Goal: Task Accomplishment & Management: Complete application form

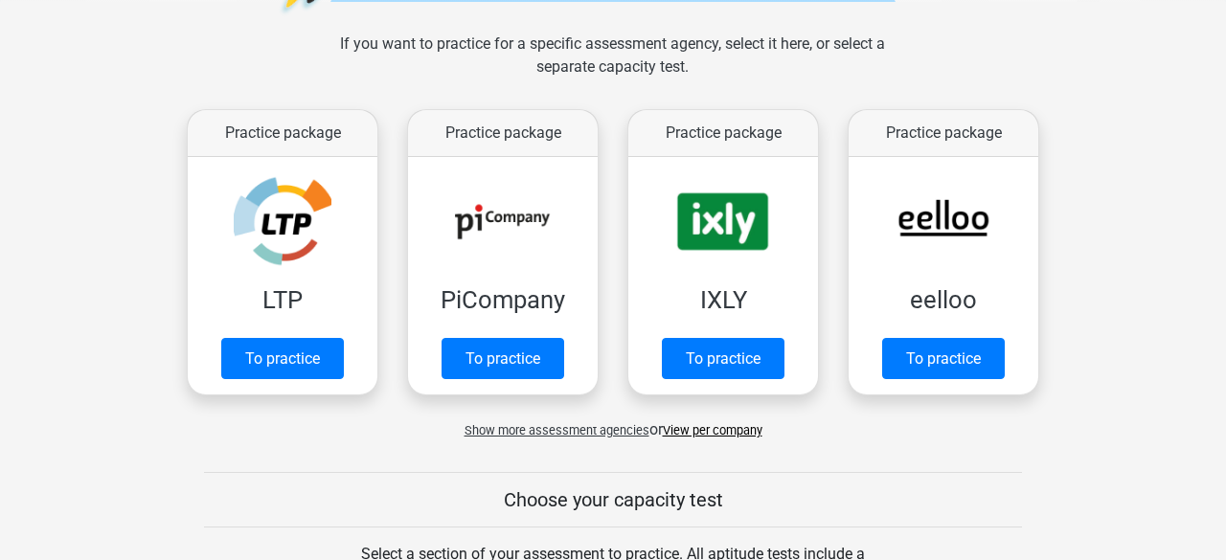
scroll to position [274, 0]
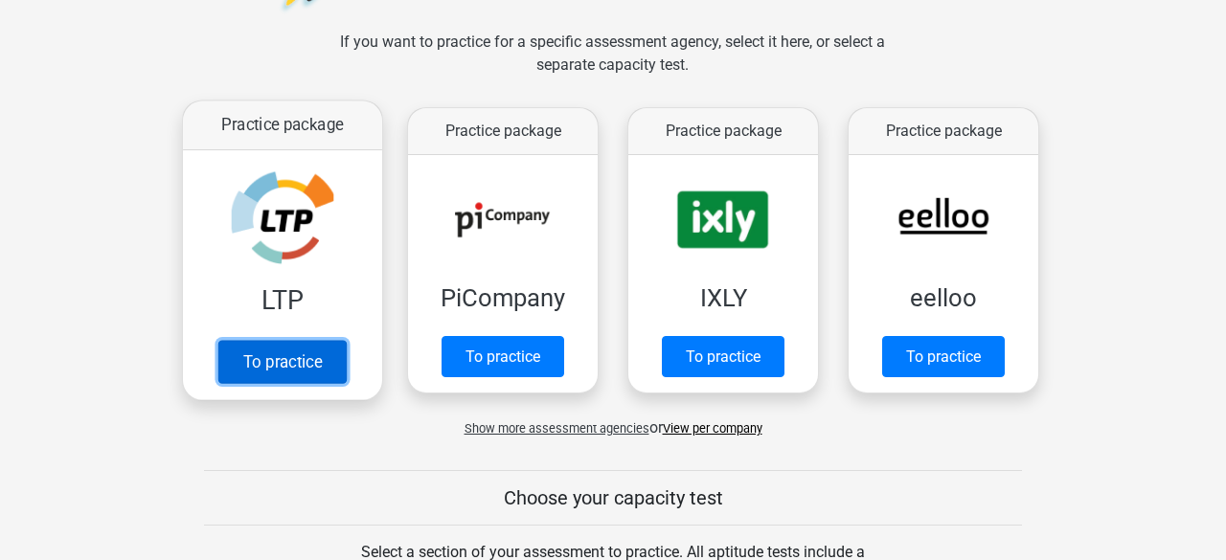
click at [285, 354] on link "To practice" at bounding box center [282, 361] width 128 height 43
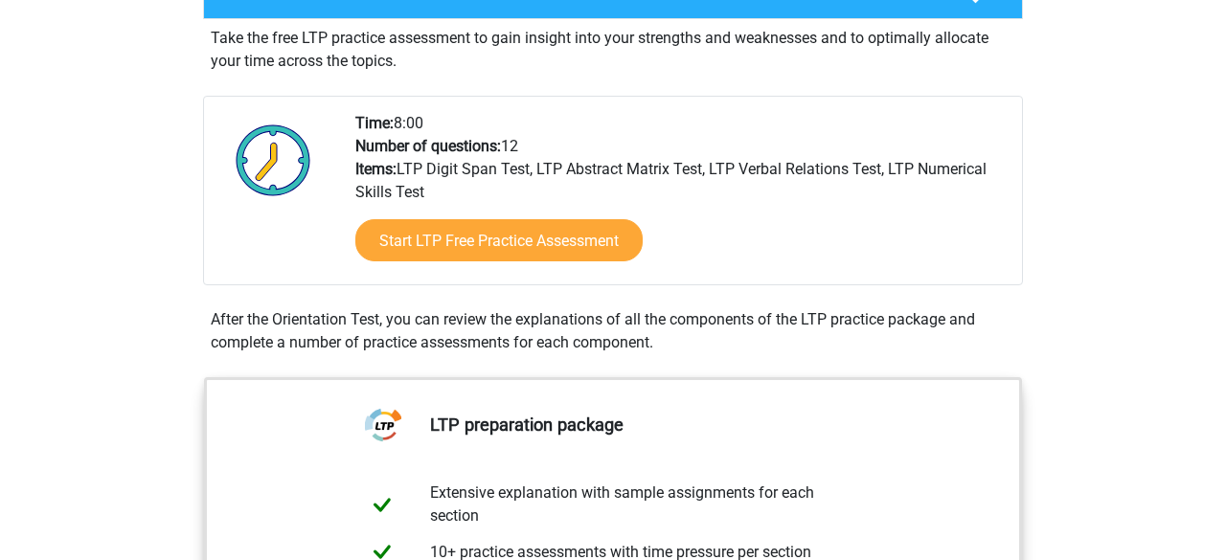
scroll to position [400, 0]
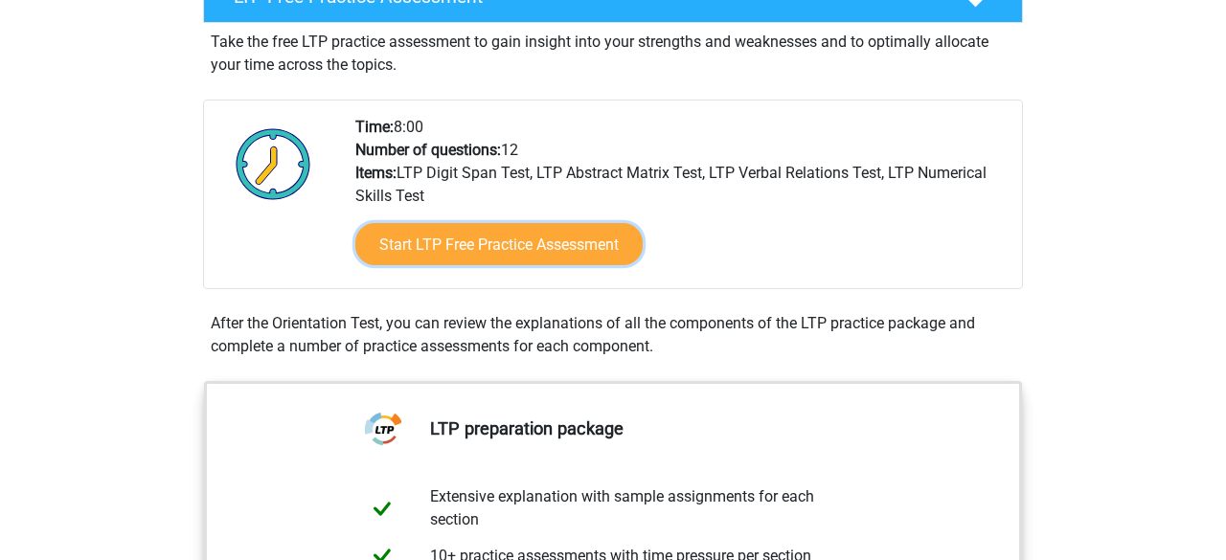
click at [537, 261] on link "Start LTP Free Practice Assessment" at bounding box center [498, 243] width 287 height 41
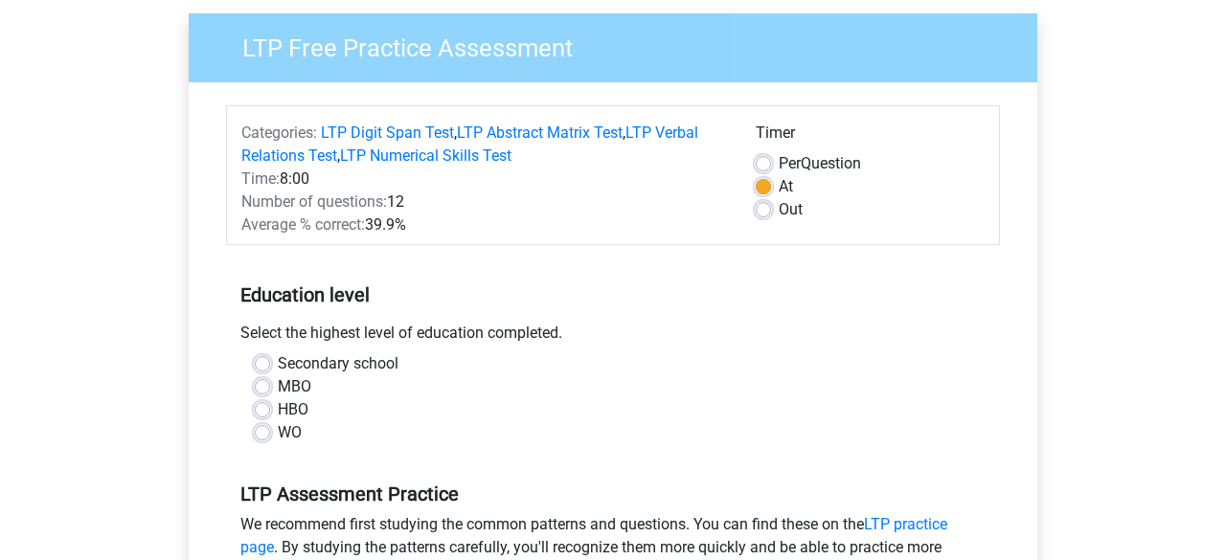
scroll to position [151, 0]
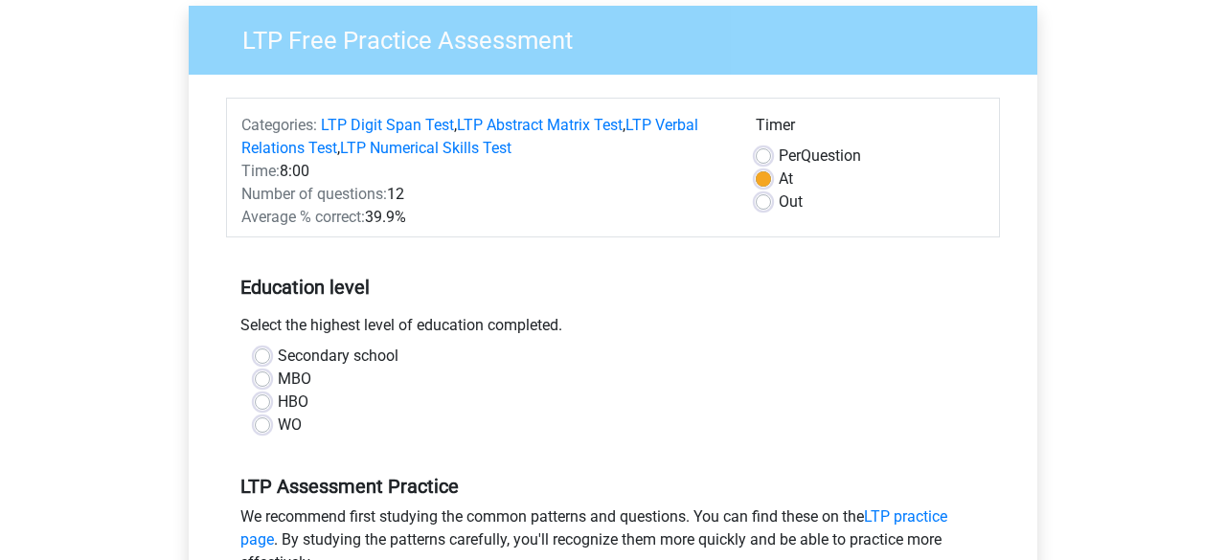
click at [278, 401] on label "HBO" at bounding box center [293, 402] width 31 height 23
click at [260, 401] on input "HBO" at bounding box center [262, 400] width 15 height 19
radio input "true"
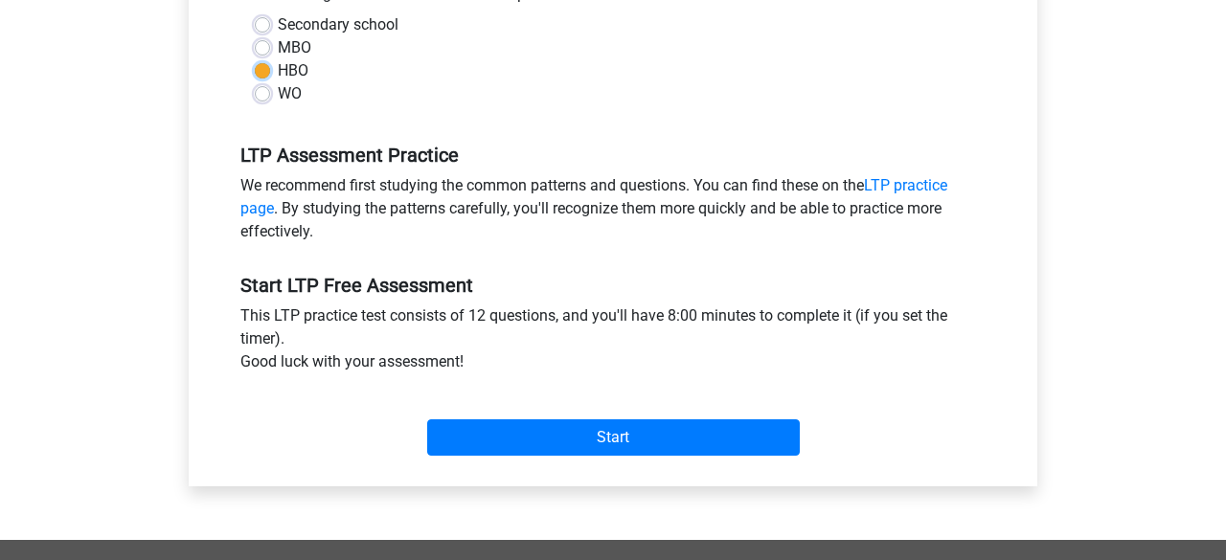
scroll to position [487, 0]
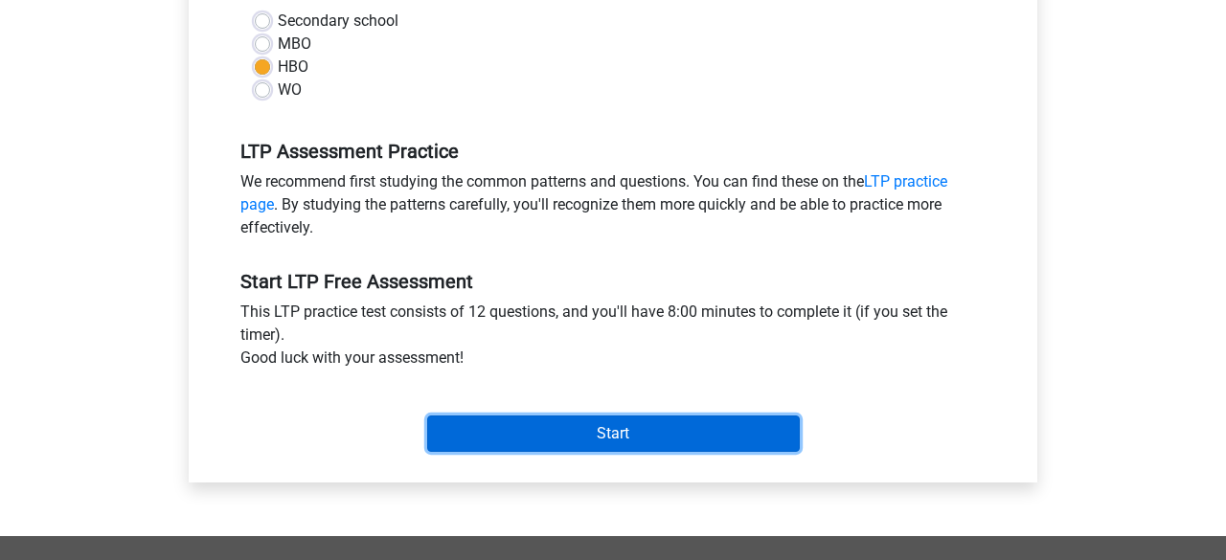
click at [579, 437] on input "Start" at bounding box center [613, 434] width 373 height 36
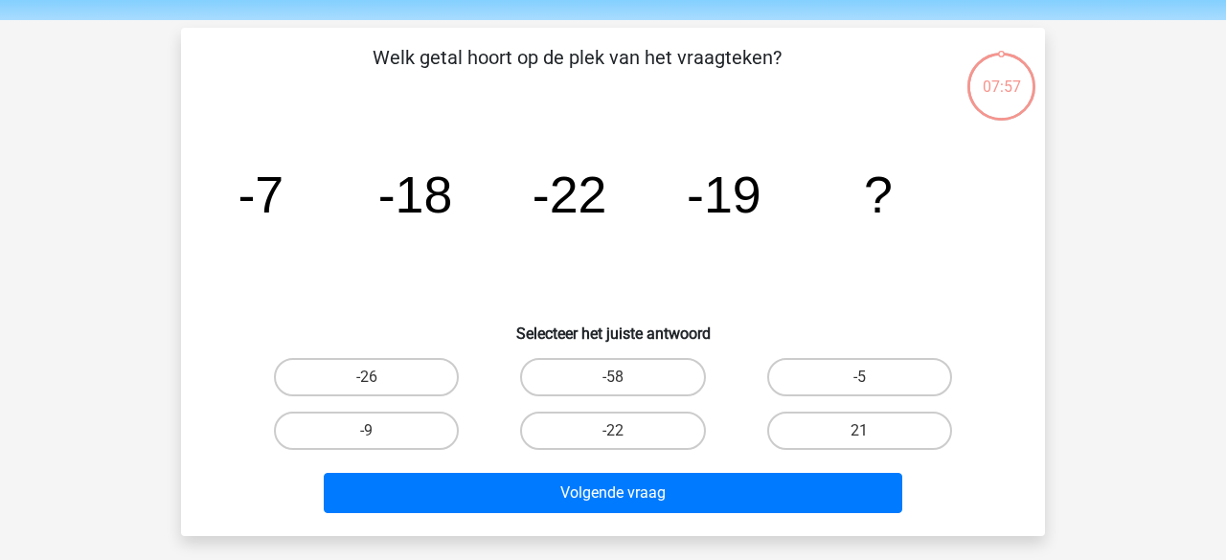
scroll to position [64, 0]
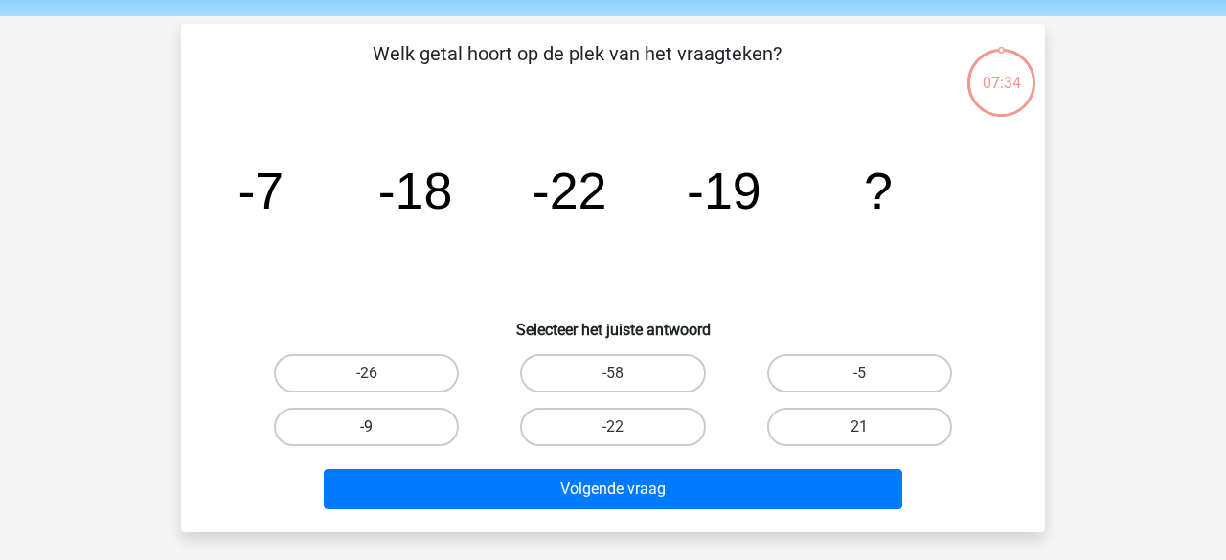
click at [405, 439] on label "-9" at bounding box center [366, 427] width 185 height 38
click at [379, 439] on input "-9" at bounding box center [373, 433] width 12 height 12
radio input "true"
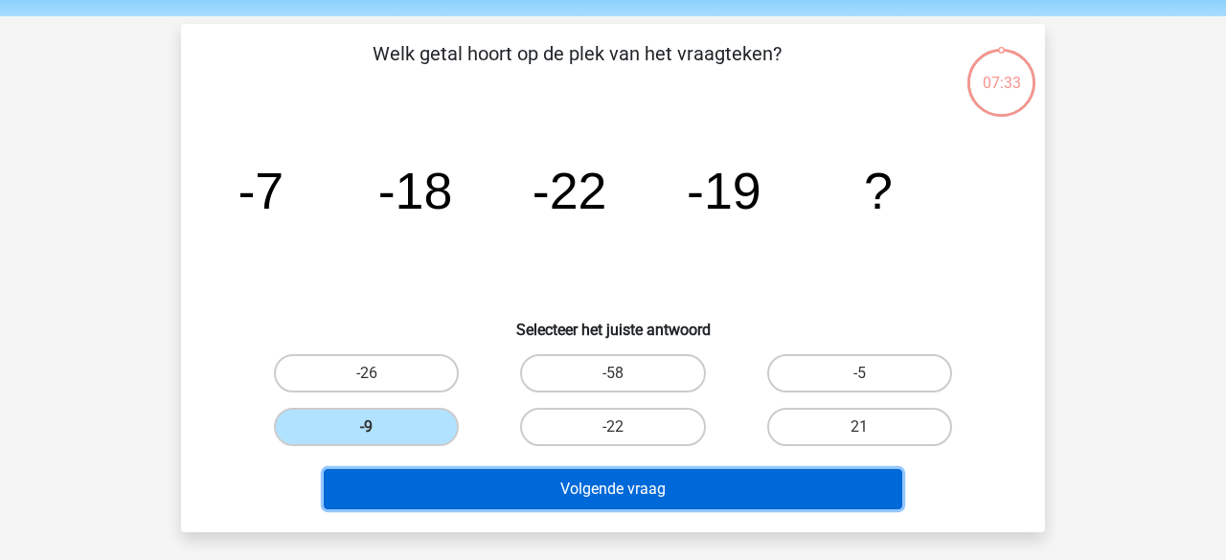
click at [466, 486] on button "Volgende vraag" at bounding box center [614, 489] width 580 height 40
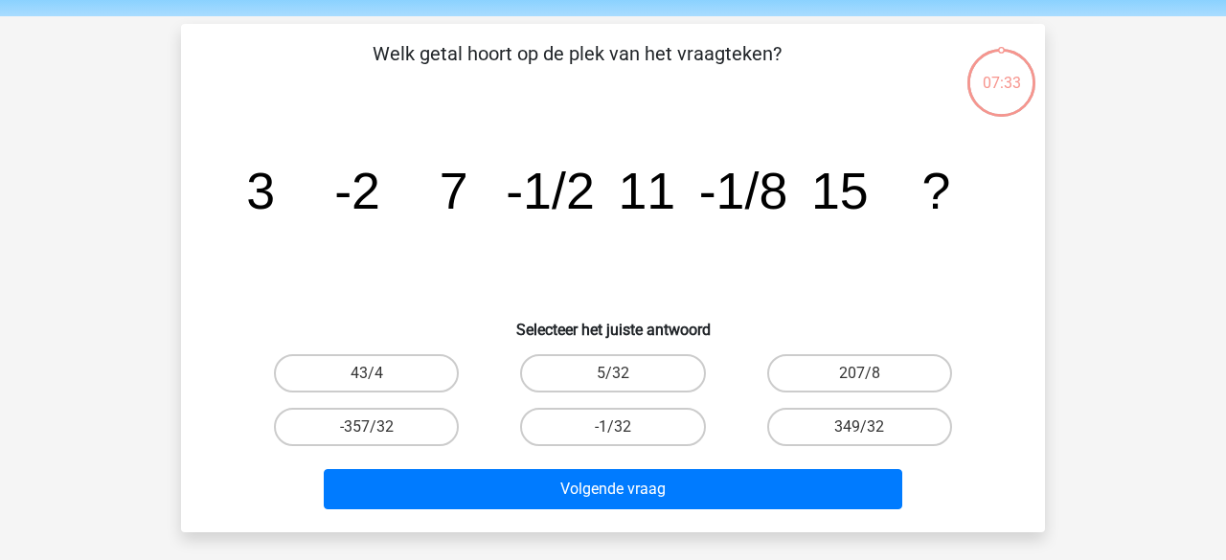
scroll to position [88, 0]
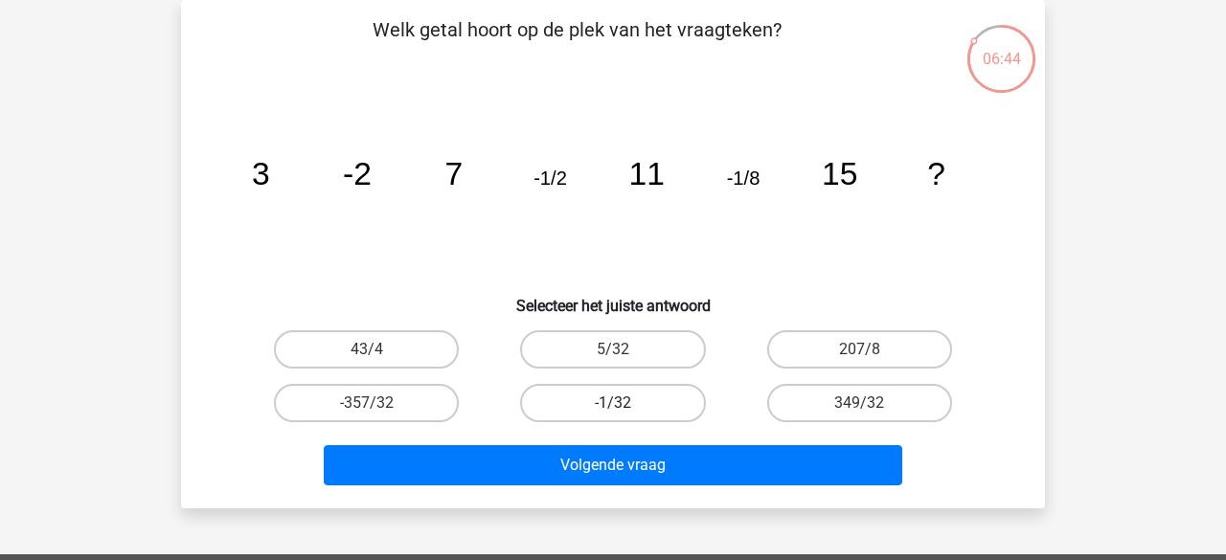
click at [639, 412] on label "-1/32" at bounding box center [612, 403] width 185 height 38
click at [625, 412] on input "-1/32" at bounding box center [619, 409] width 12 height 12
radio input "true"
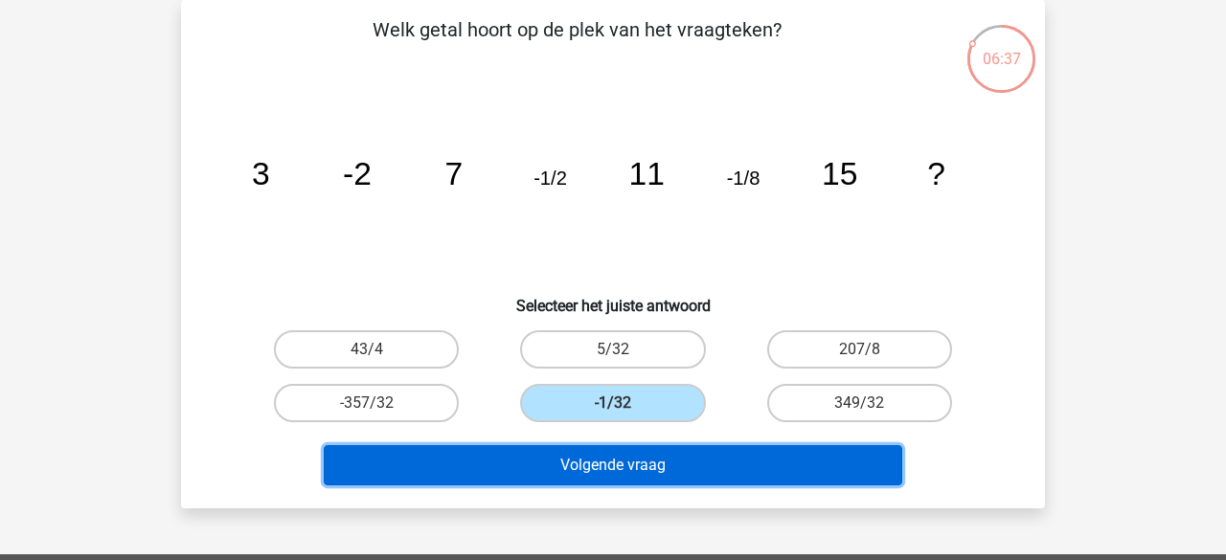
click at [641, 467] on button "Volgende vraag" at bounding box center [614, 465] width 580 height 40
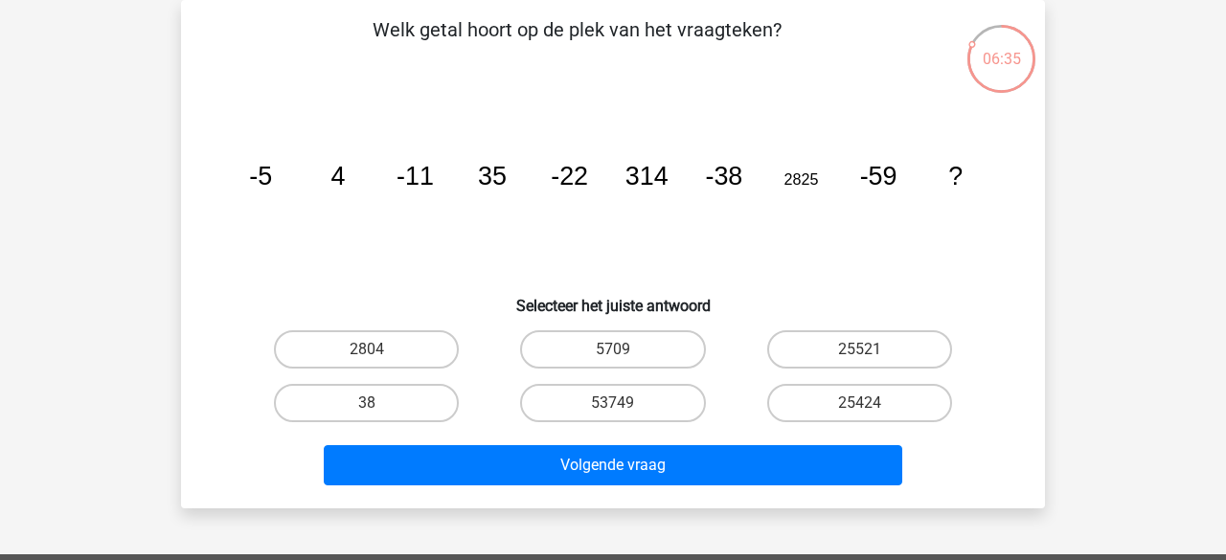
click at [608, 244] on icon "image/svg+xml -5 4 -11 35 -22 314 -38 2825 -59 ?" at bounding box center [613, 184] width 772 height 193
click at [676, 355] on label "5709" at bounding box center [612, 349] width 185 height 38
click at [625, 355] on input "5709" at bounding box center [619, 356] width 12 height 12
radio input "true"
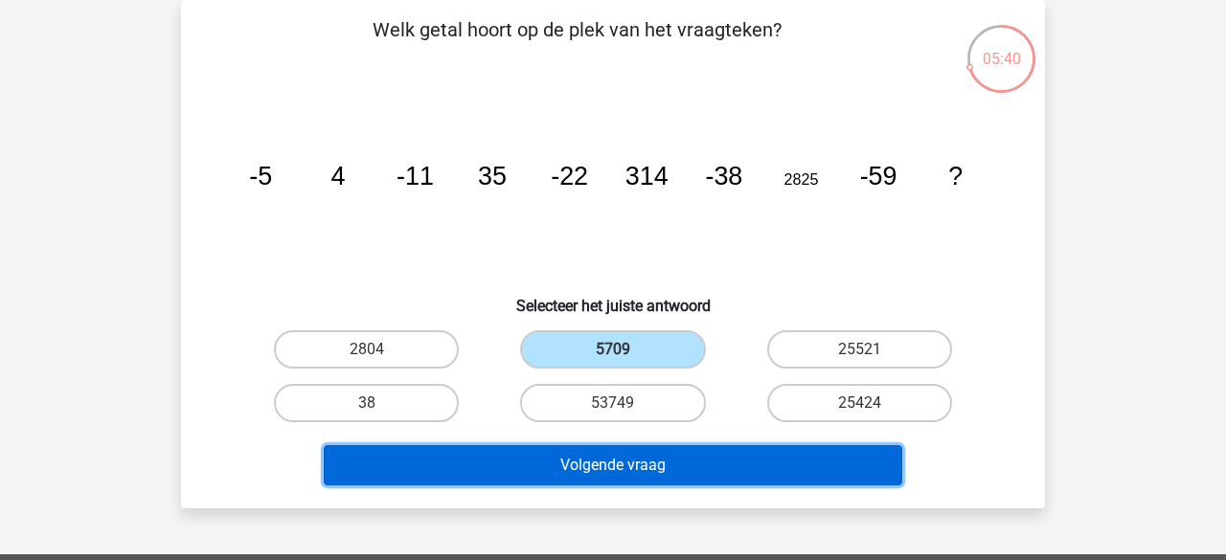
click at [670, 456] on button "Volgende vraag" at bounding box center [614, 465] width 580 height 40
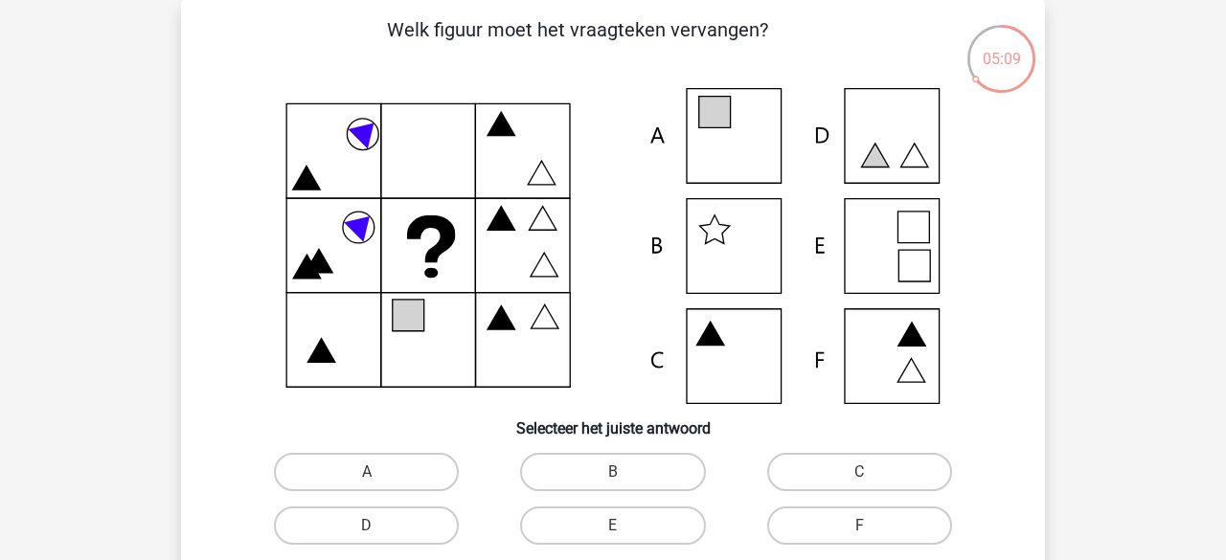
click at [884, 263] on icon at bounding box center [613, 246] width 772 height 316
click at [654, 531] on label "E" at bounding box center [612, 526] width 185 height 38
click at [625, 531] on input "E" at bounding box center [619, 532] width 12 height 12
radio input "true"
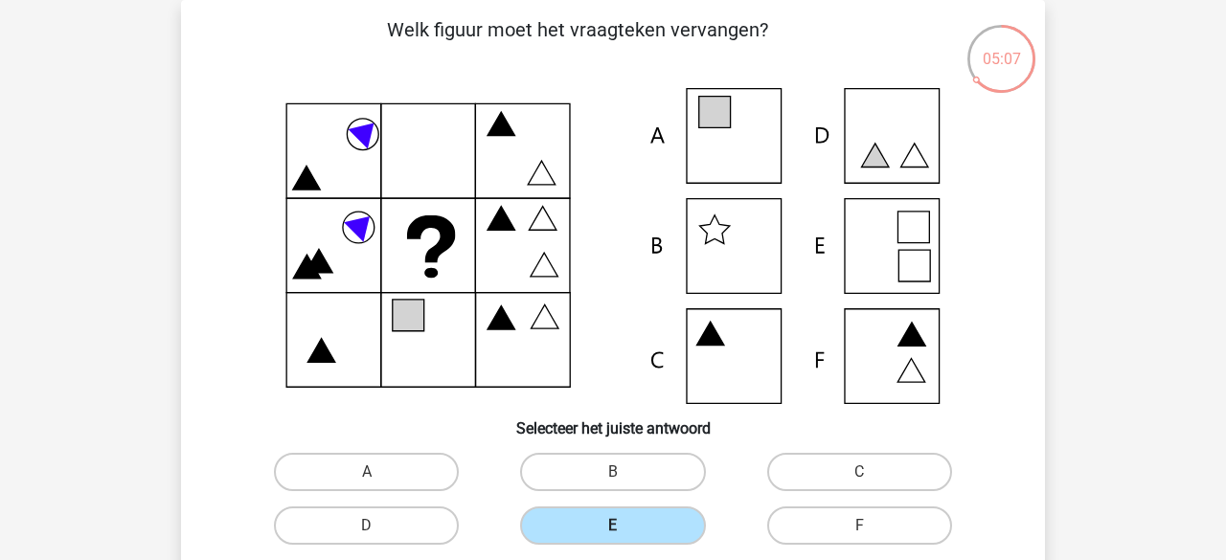
click at [654, 531] on label "E" at bounding box center [612, 526] width 185 height 38
click at [625, 531] on input "E" at bounding box center [619, 532] width 12 height 12
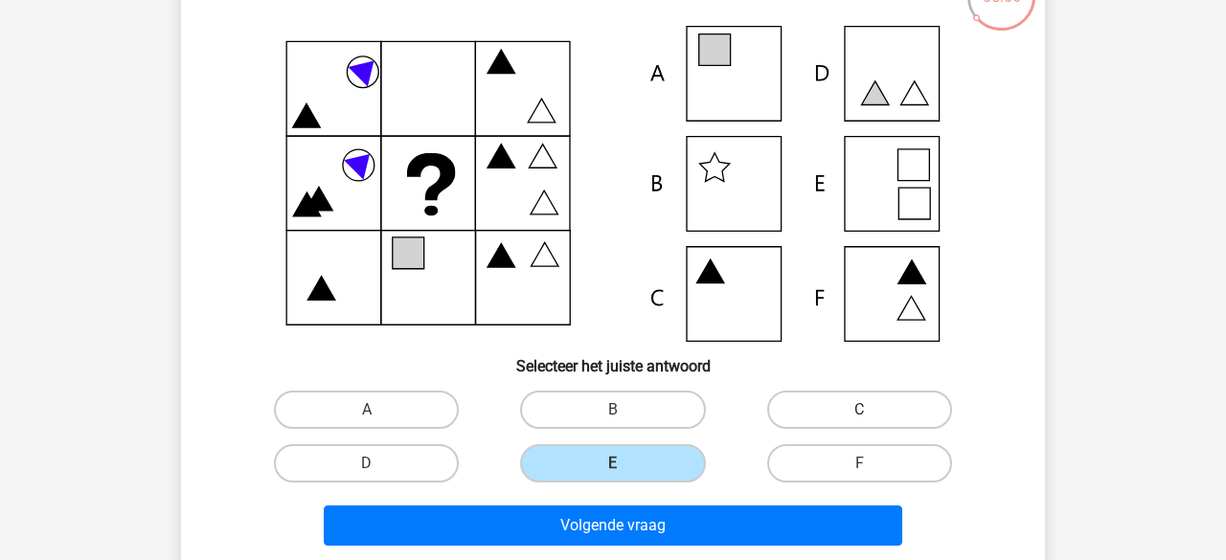
scroll to position [182, 0]
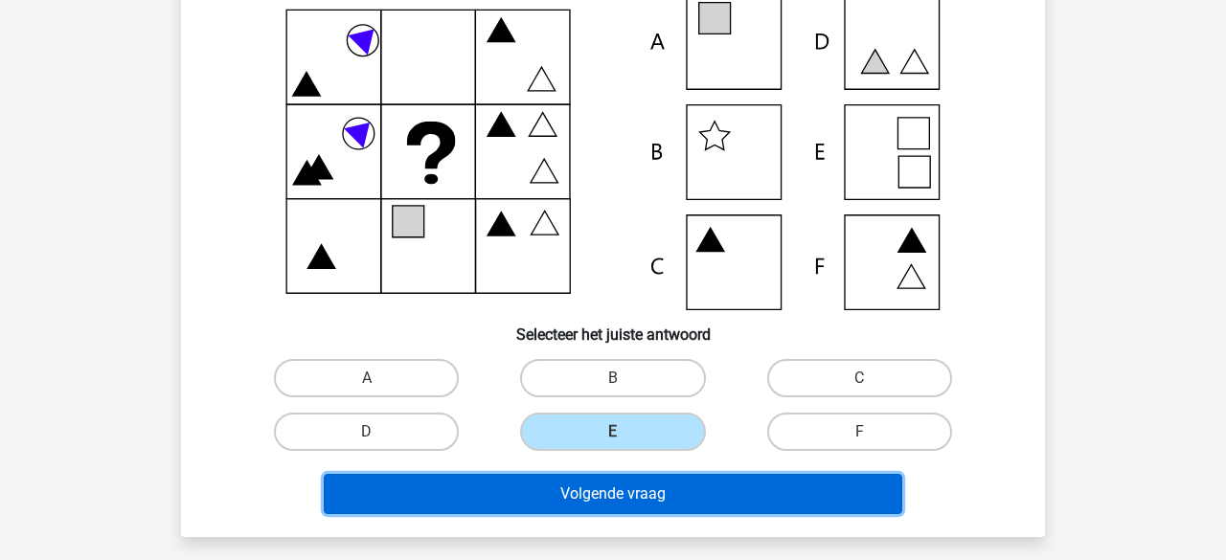
click at [760, 501] on button "Volgende vraag" at bounding box center [614, 494] width 580 height 40
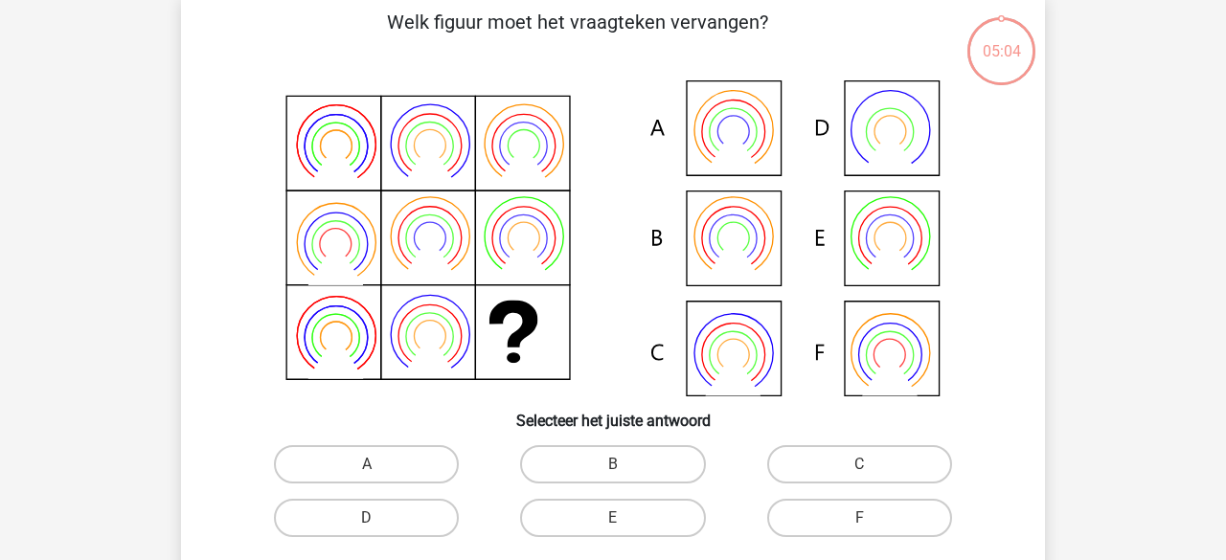
scroll to position [88, 0]
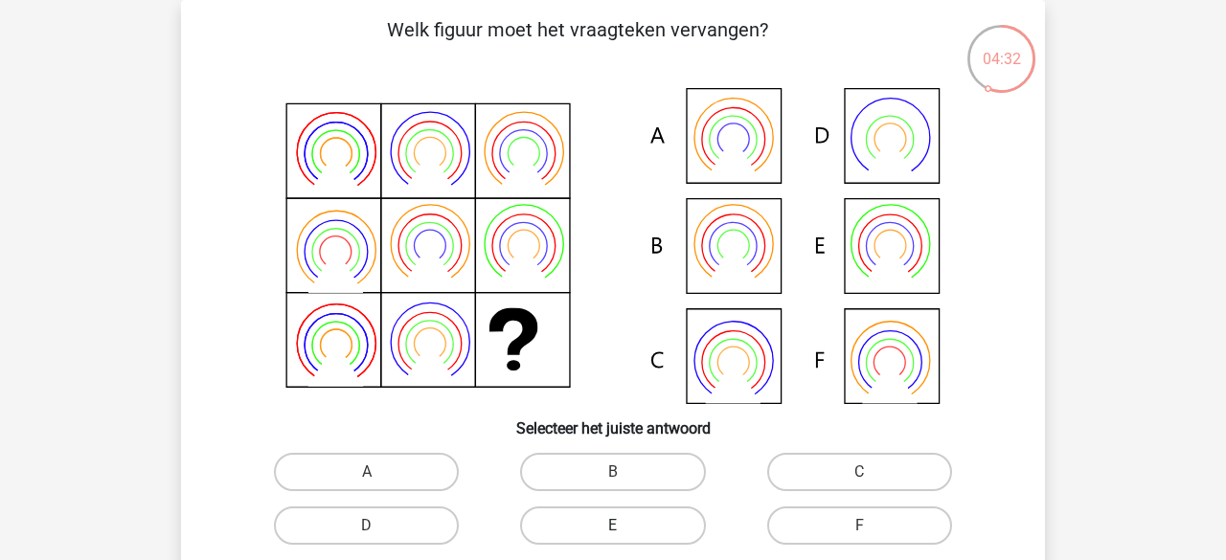
click at [600, 519] on label "E" at bounding box center [612, 526] width 185 height 38
click at [613, 526] on input "E" at bounding box center [619, 532] width 12 height 12
radio input "true"
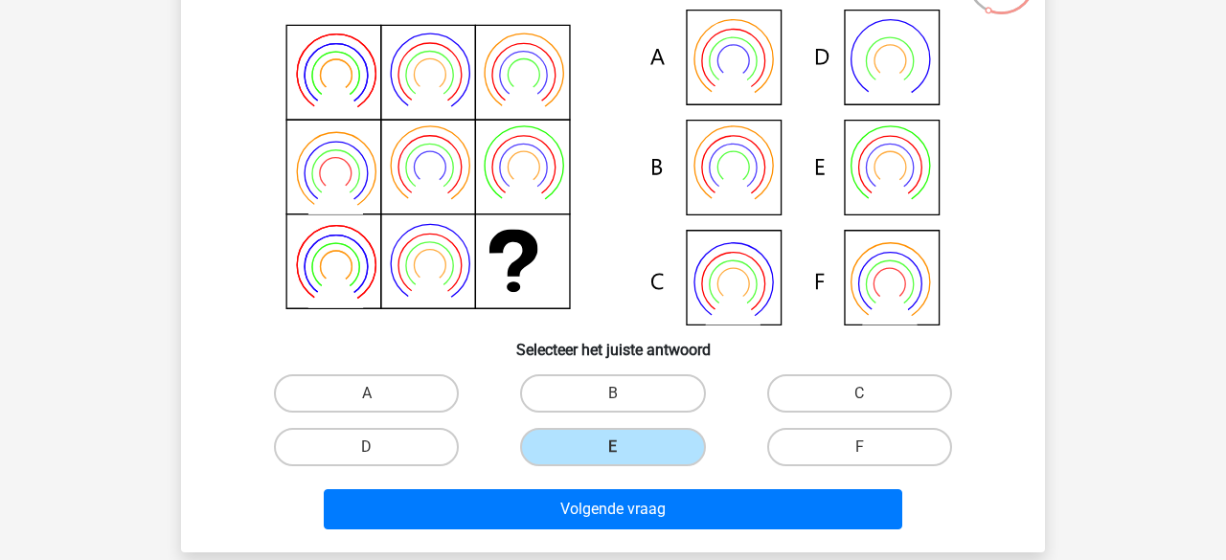
scroll to position [208, 0]
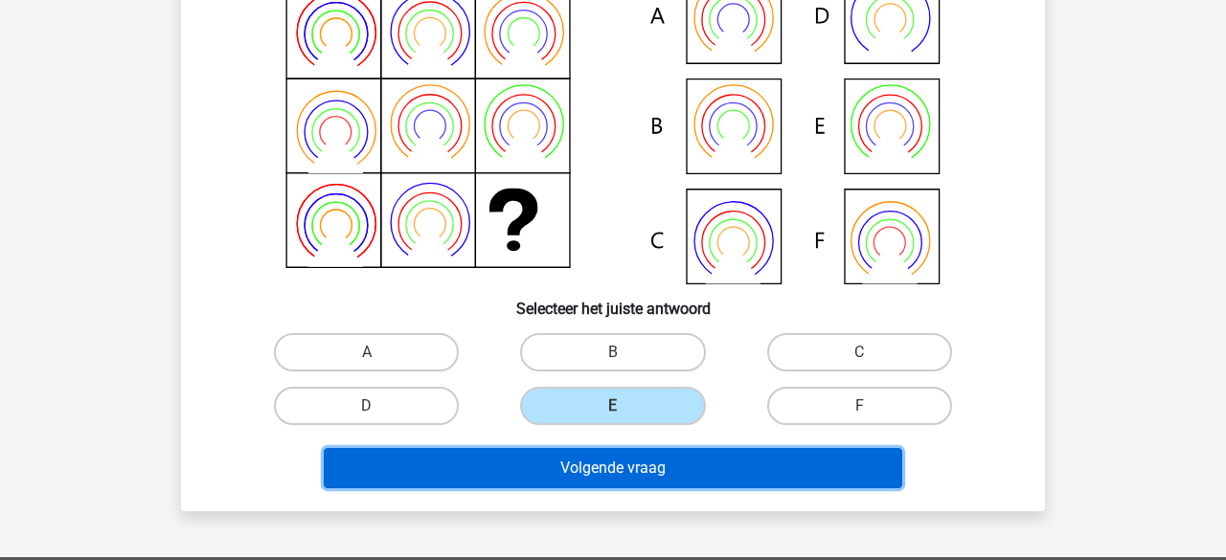
click at [742, 483] on button "Volgende vraag" at bounding box center [614, 468] width 580 height 40
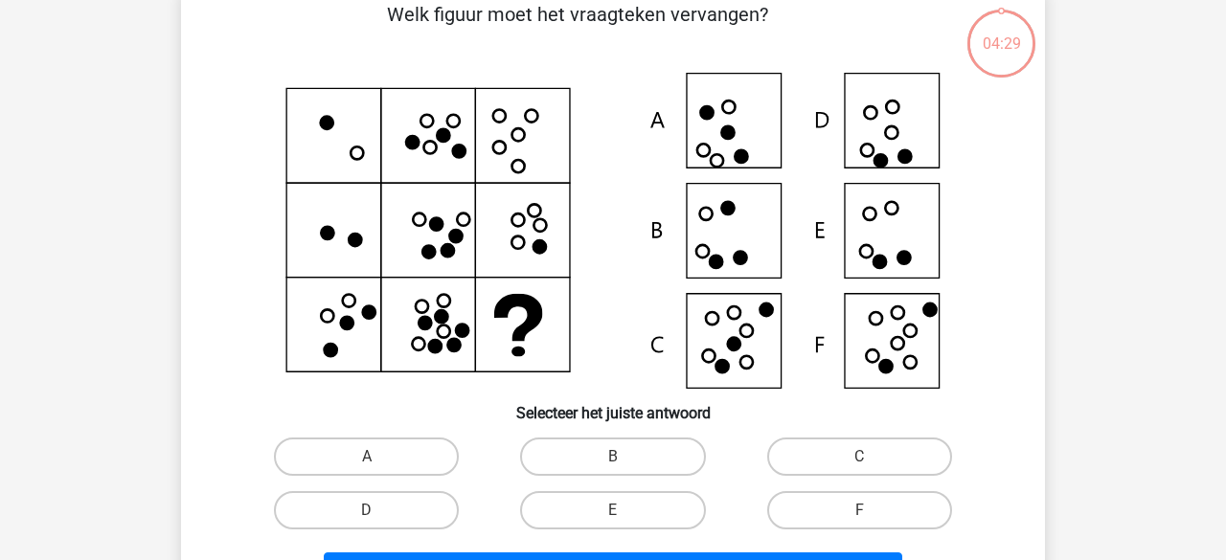
scroll to position [88, 0]
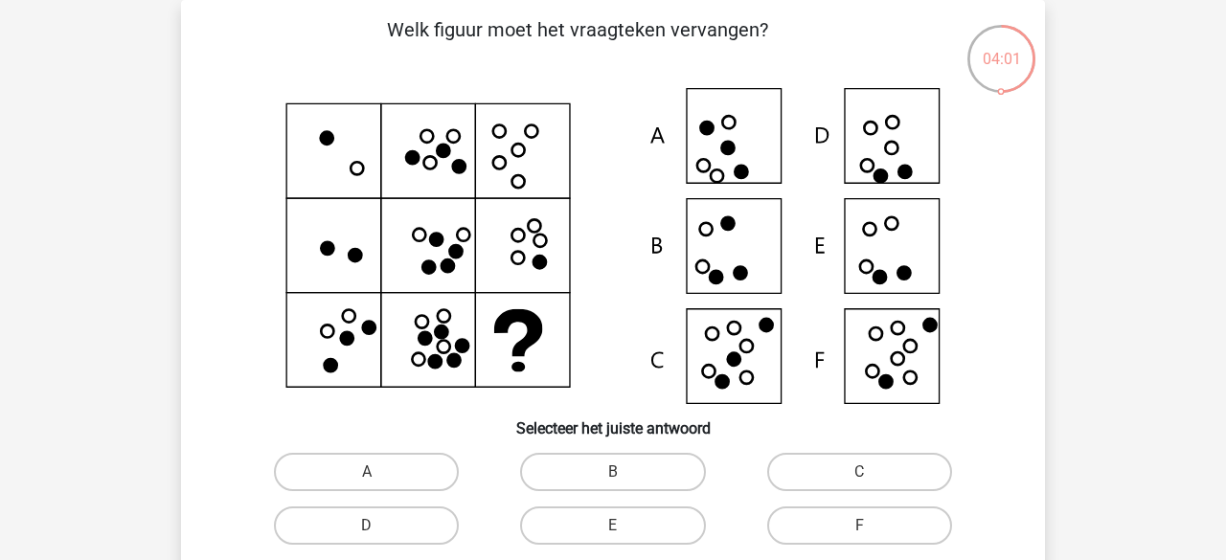
click at [709, 255] on icon at bounding box center [613, 246] width 772 height 316
click at [609, 478] on label "B" at bounding box center [612, 472] width 185 height 38
click at [613, 478] on input "B" at bounding box center [619, 478] width 12 height 12
radio input "true"
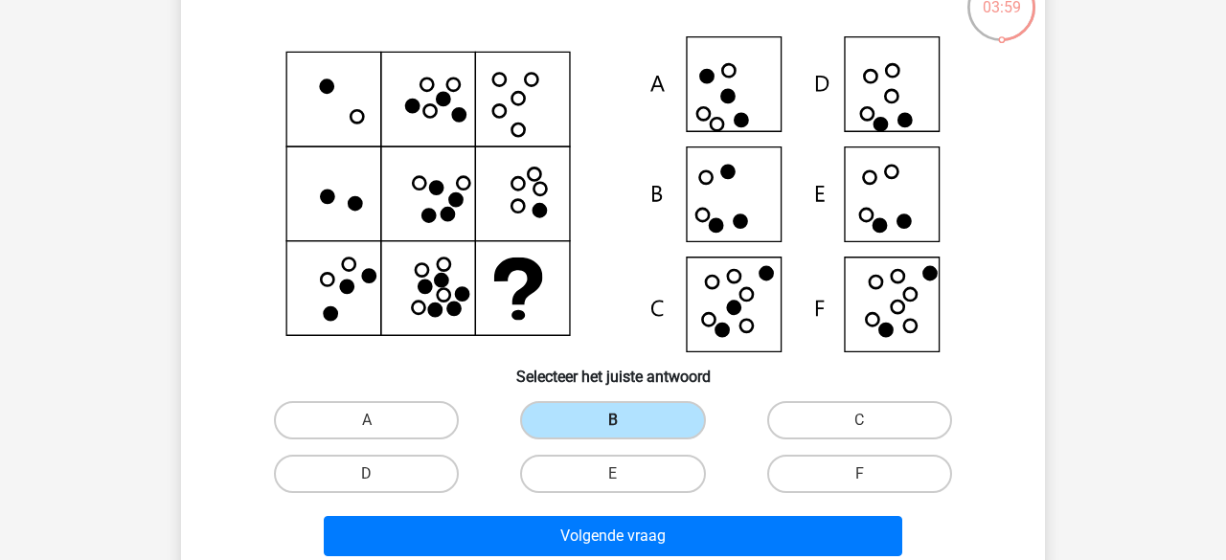
scroll to position [157, 0]
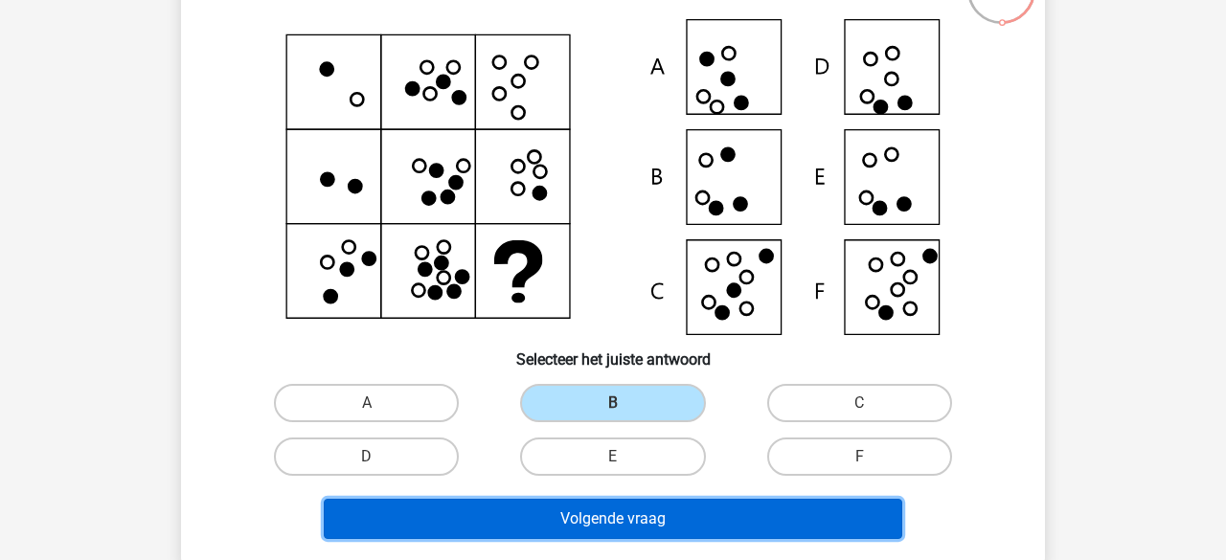
click at [620, 526] on button "Volgende vraag" at bounding box center [614, 519] width 580 height 40
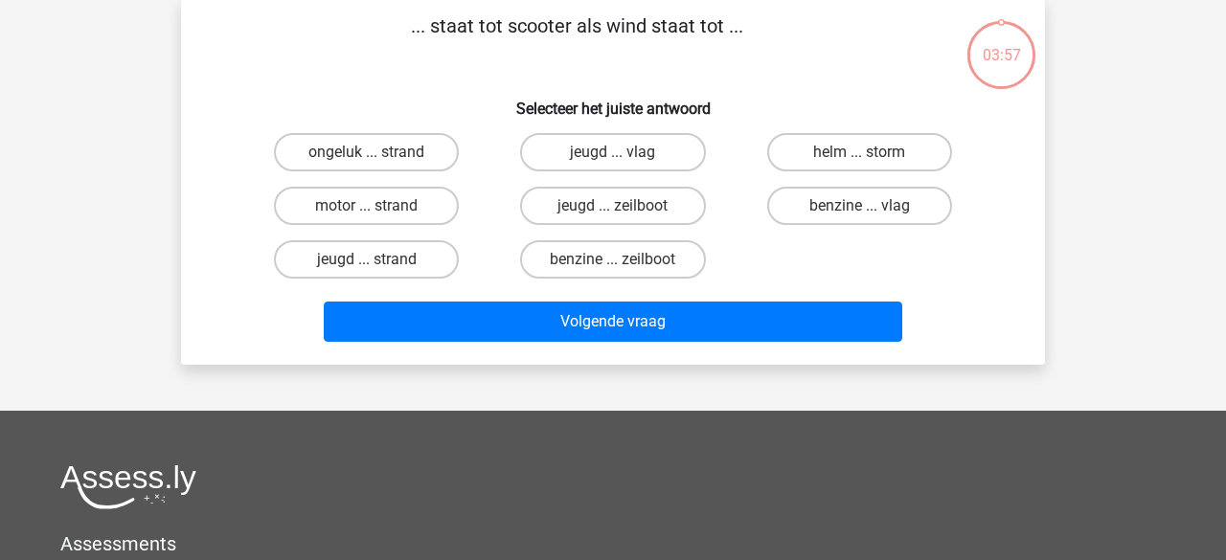
scroll to position [88, 0]
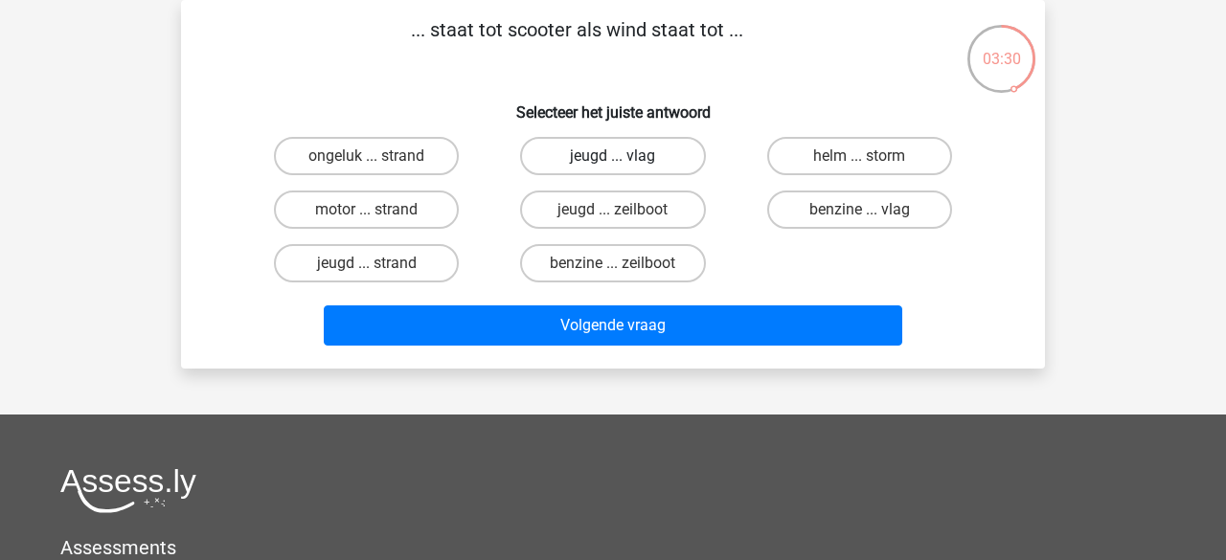
click at [602, 171] on label "jeugd ... vlag" at bounding box center [612, 156] width 185 height 38
click at [613, 169] on input "jeugd ... vlag" at bounding box center [619, 162] width 12 height 12
radio input "true"
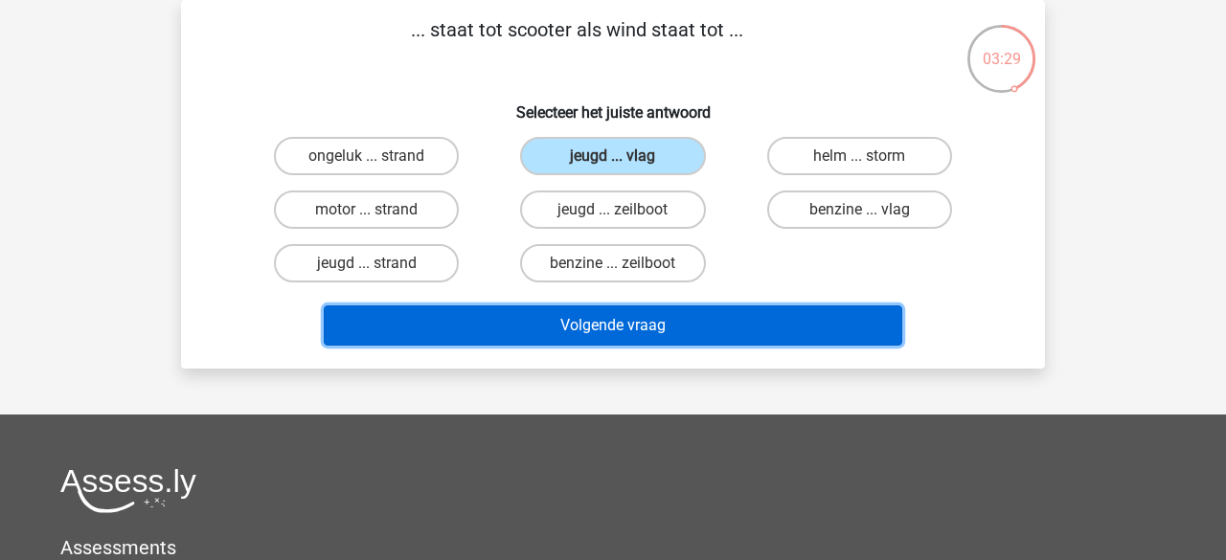
click at [625, 316] on button "Volgende vraag" at bounding box center [614, 326] width 580 height 40
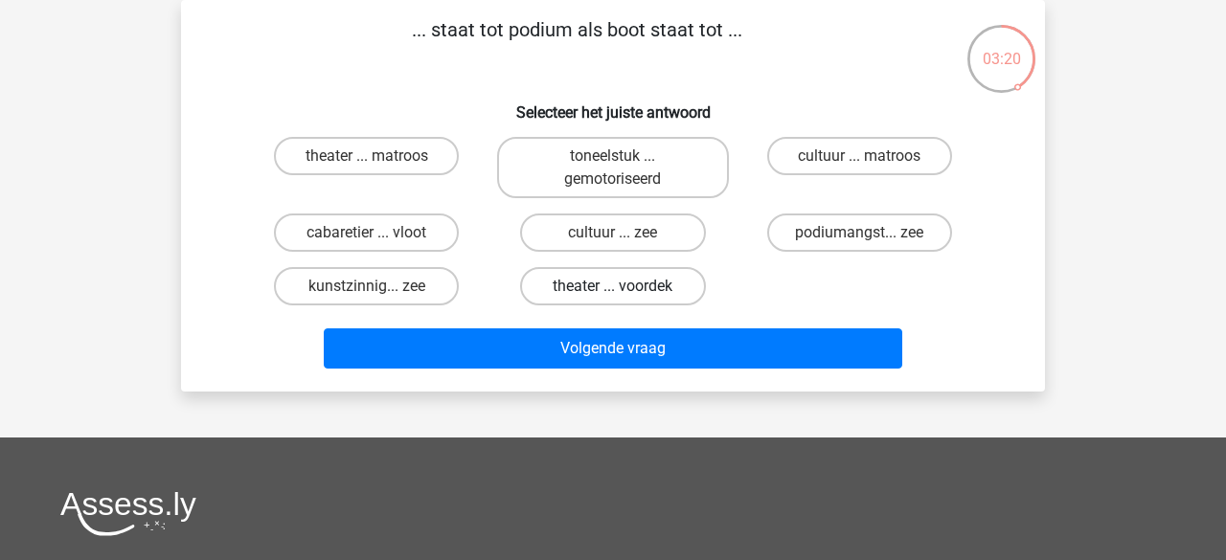
click at [582, 289] on label "theater ... voordek" at bounding box center [612, 286] width 185 height 38
click at [613, 289] on input "theater ... voordek" at bounding box center [619, 292] width 12 height 12
radio input "true"
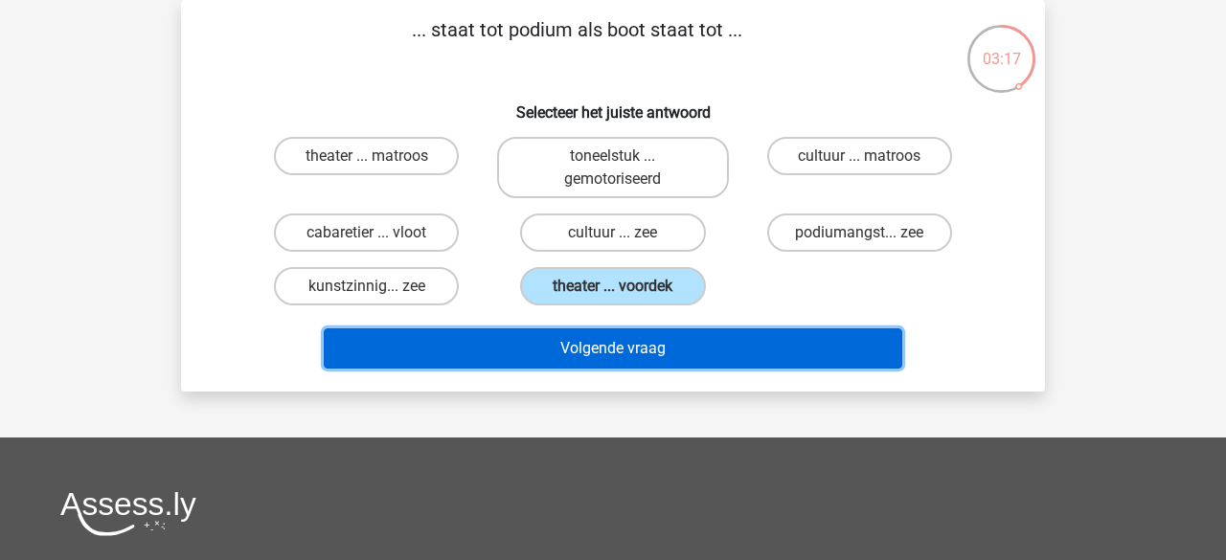
click at [586, 346] on button "Volgende vraag" at bounding box center [614, 349] width 580 height 40
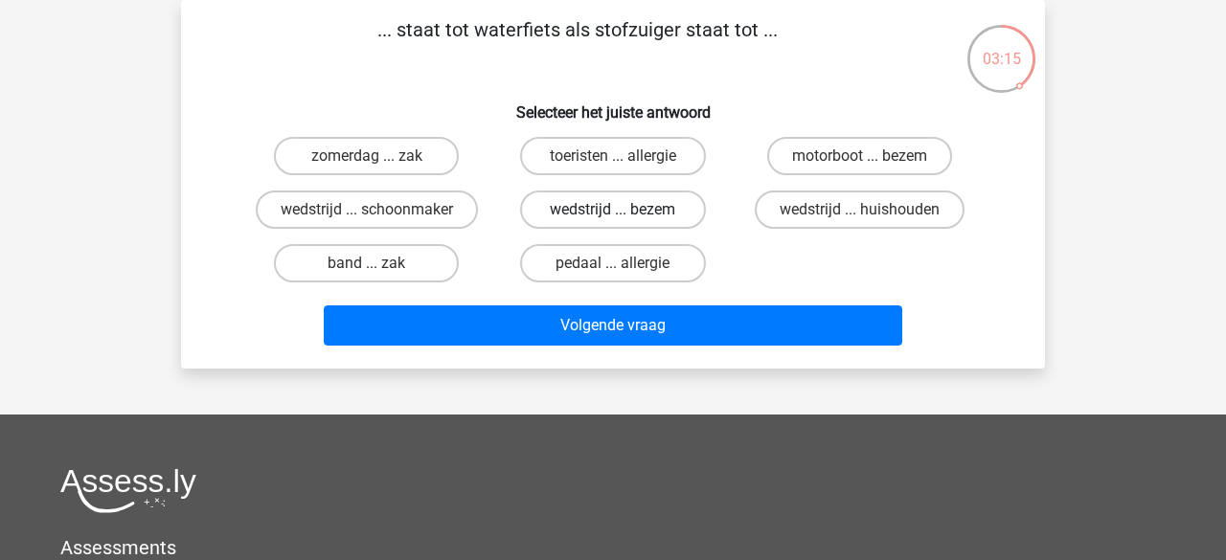
click at [598, 206] on label "wedstrijd ... bezem" at bounding box center [612, 210] width 185 height 38
click at [613, 210] on input "wedstrijd ... bezem" at bounding box center [619, 216] width 12 height 12
radio input "true"
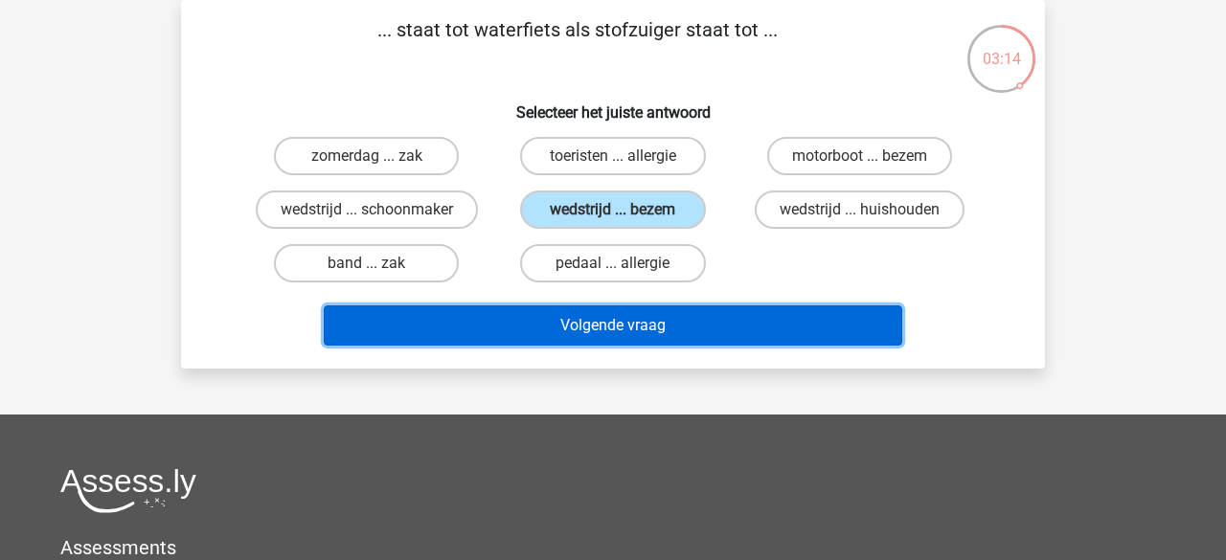
click at [604, 314] on button "Volgende vraag" at bounding box center [614, 326] width 580 height 40
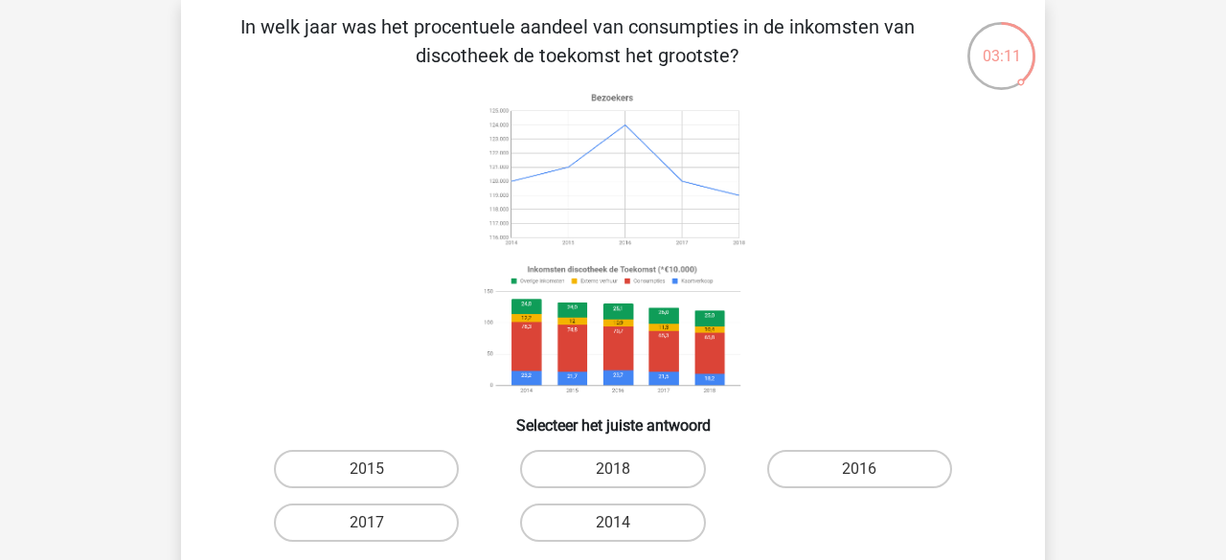
scroll to position [90, 0]
click at [551, 518] on label "2014" at bounding box center [612, 524] width 185 height 38
click at [613, 524] on input "2014" at bounding box center [619, 530] width 12 height 12
radio input "true"
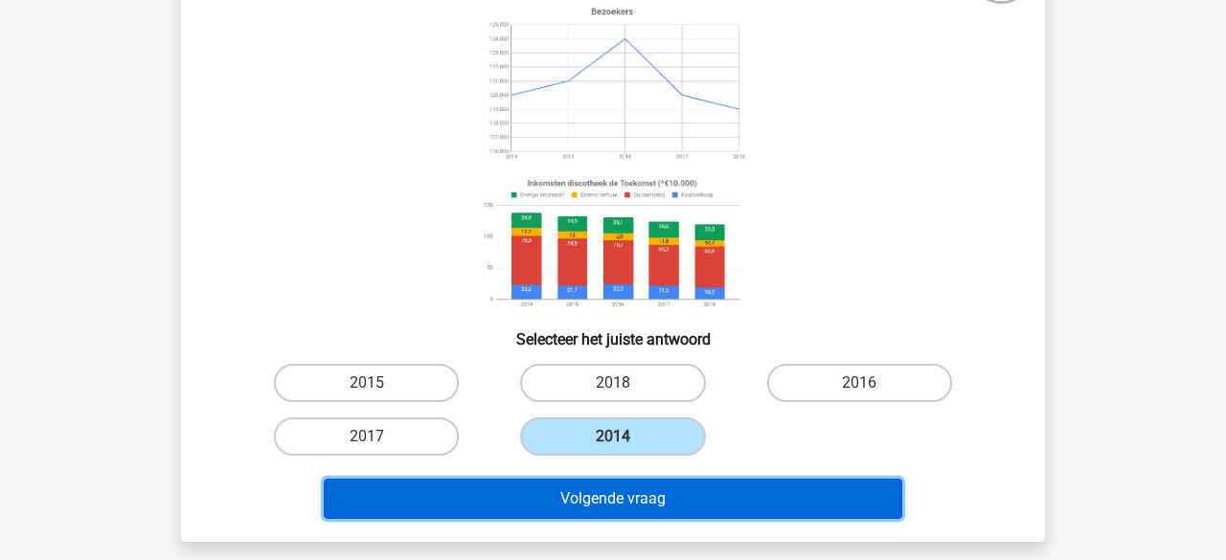
click at [562, 500] on button "Volgende vraag" at bounding box center [614, 499] width 580 height 40
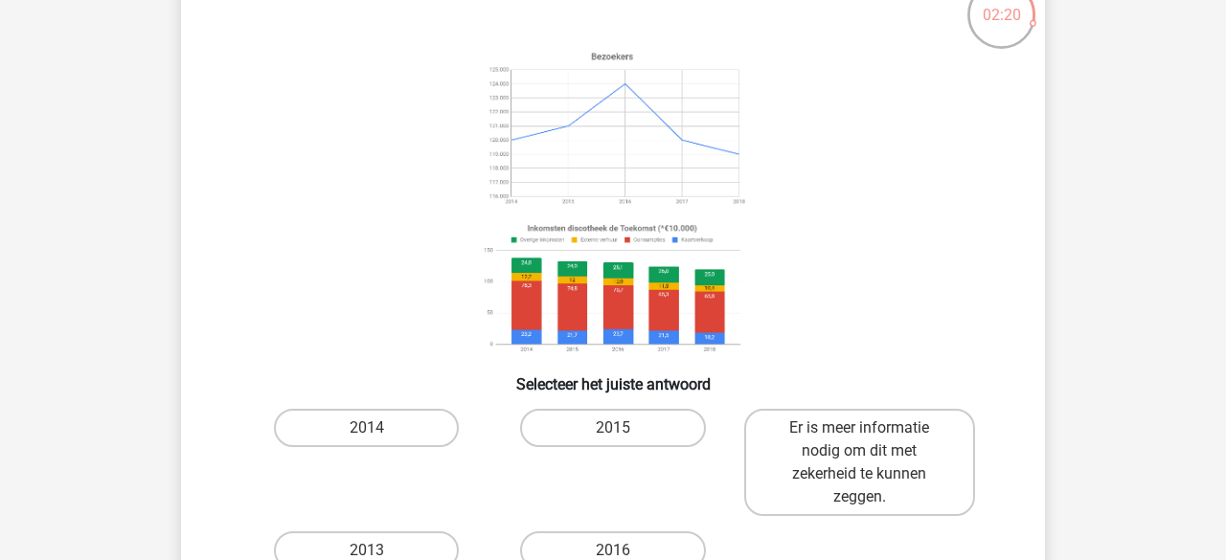
scroll to position [170, 0]
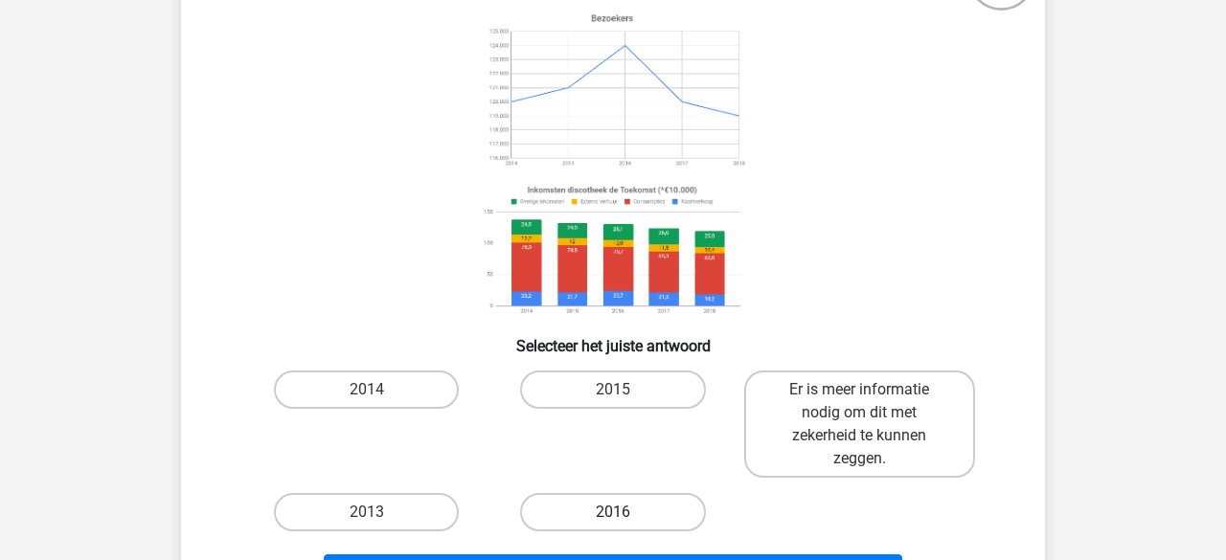
click at [563, 504] on label "2016" at bounding box center [612, 512] width 185 height 38
click at [613, 512] on input "2016" at bounding box center [619, 518] width 12 height 12
radio input "true"
click at [563, 504] on label "2016" at bounding box center [612, 512] width 185 height 38
click at [613, 512] on input "2016" at bounding box center [619, 518] width 12 height 12
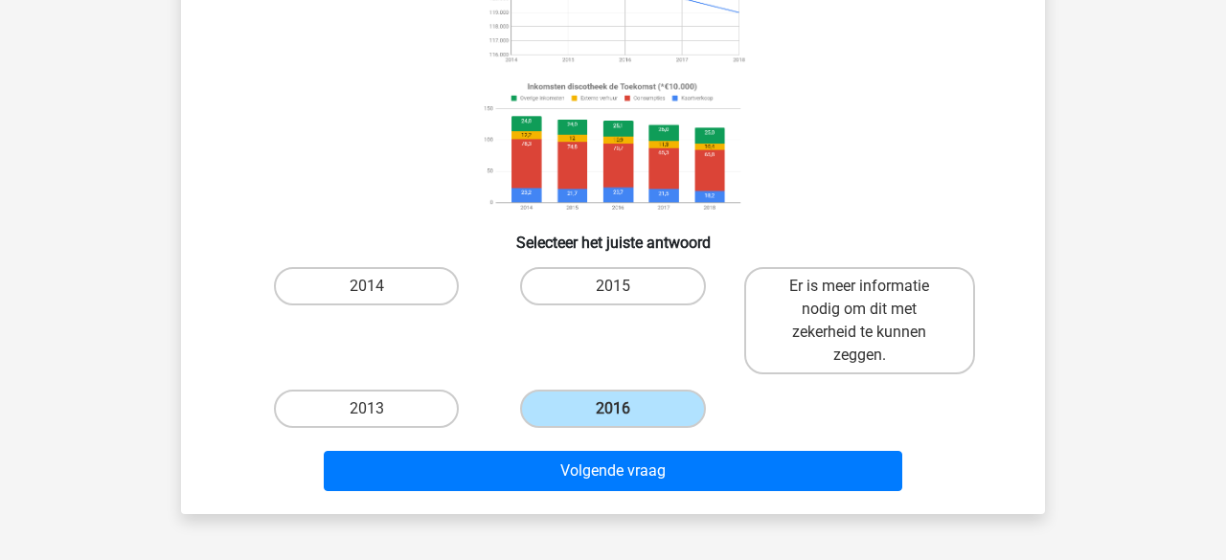
scroll to position [275, 0]
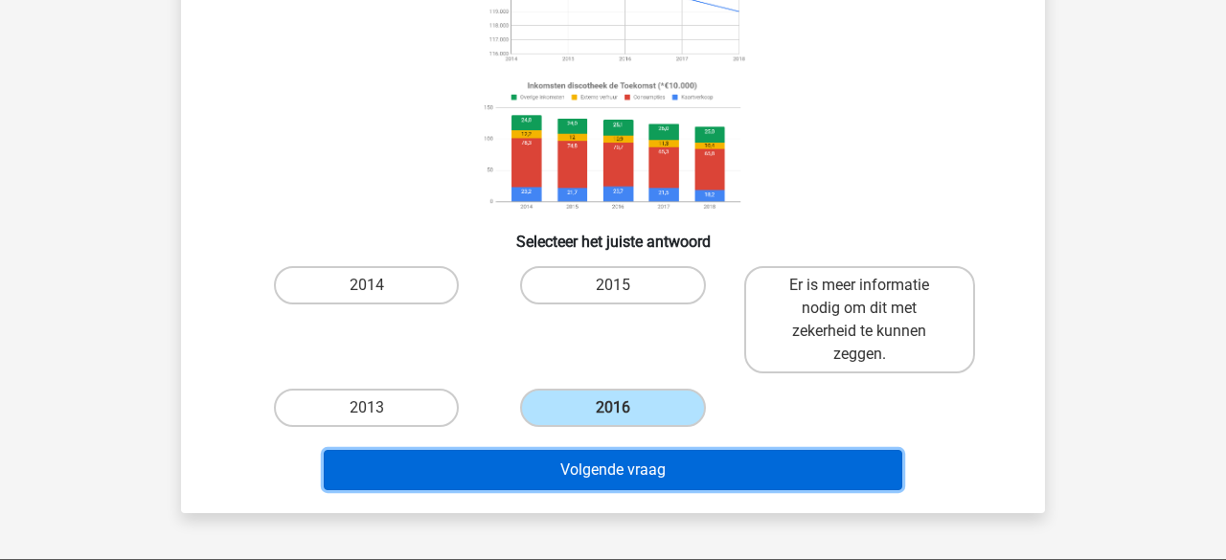
click at [617, 464] on button "Volgende vraag" at bounding box center [614, 470] width 580 height 40
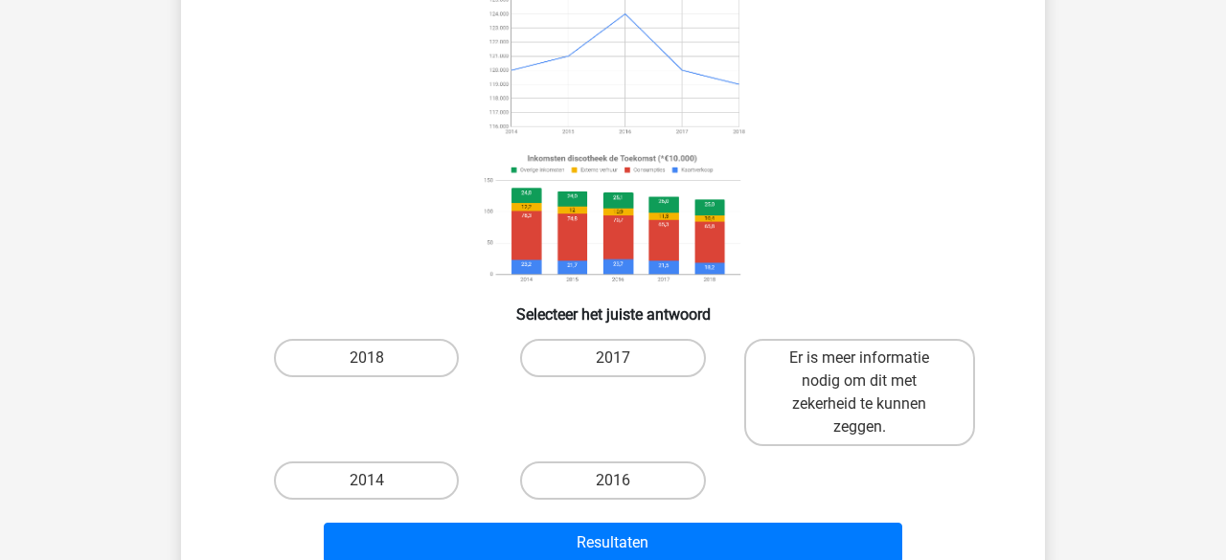
scroll to position [203, 0]
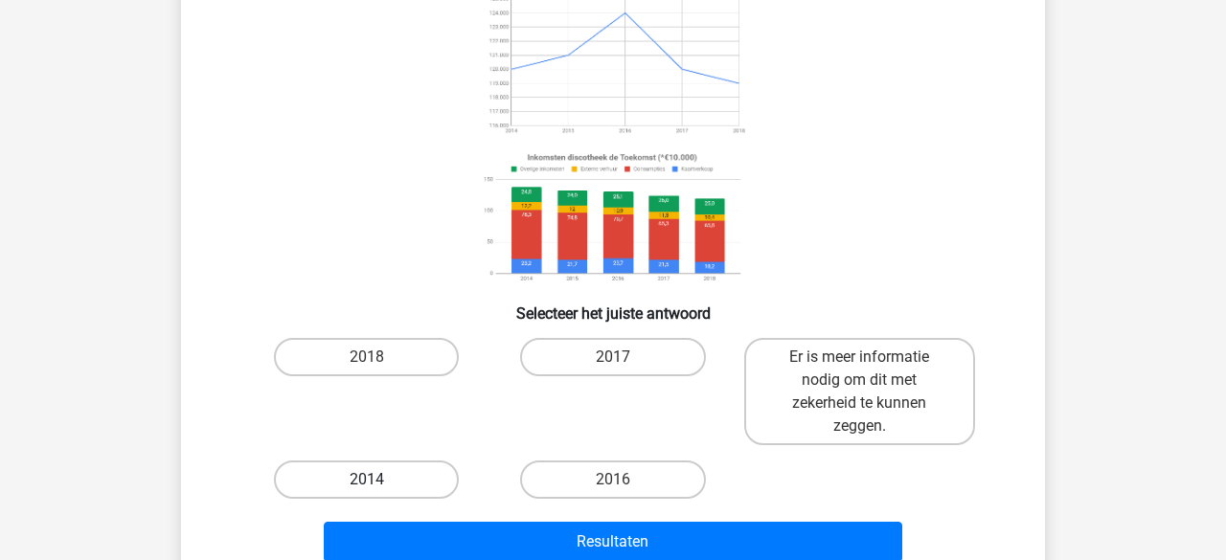
click at [411, 483] on label "2014" at bounding box center [366, 480] width 185 height 38
click at [379, 483] on input "2014" at bounding box center [373, 486] width 12 height 12
radio input "true"
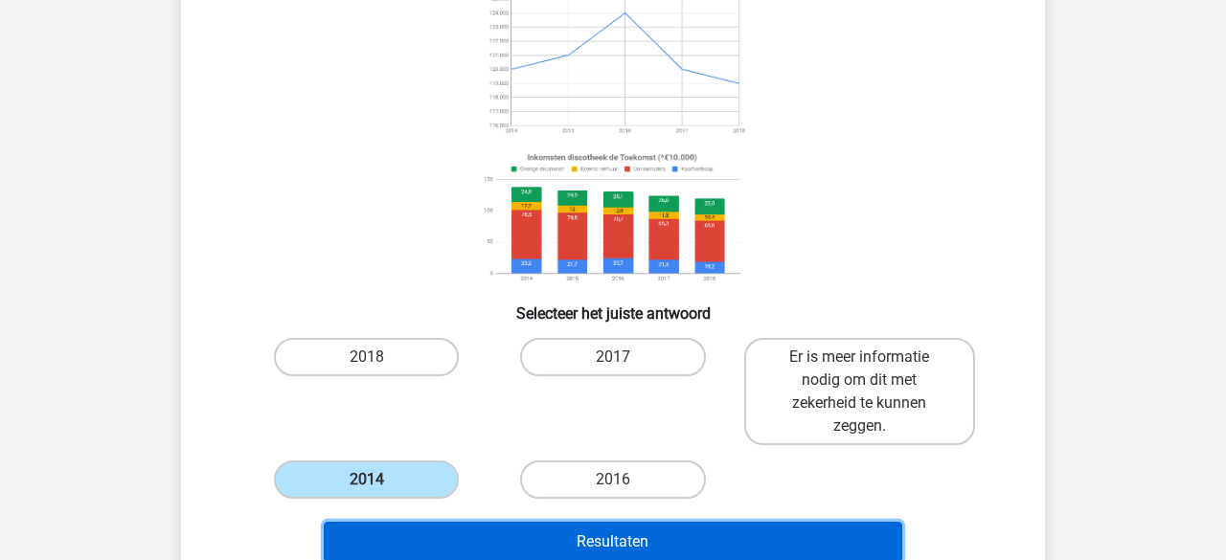
click at [503, 538] on button "Resultaten" at bounding box center [614, 542] width 580 height 40
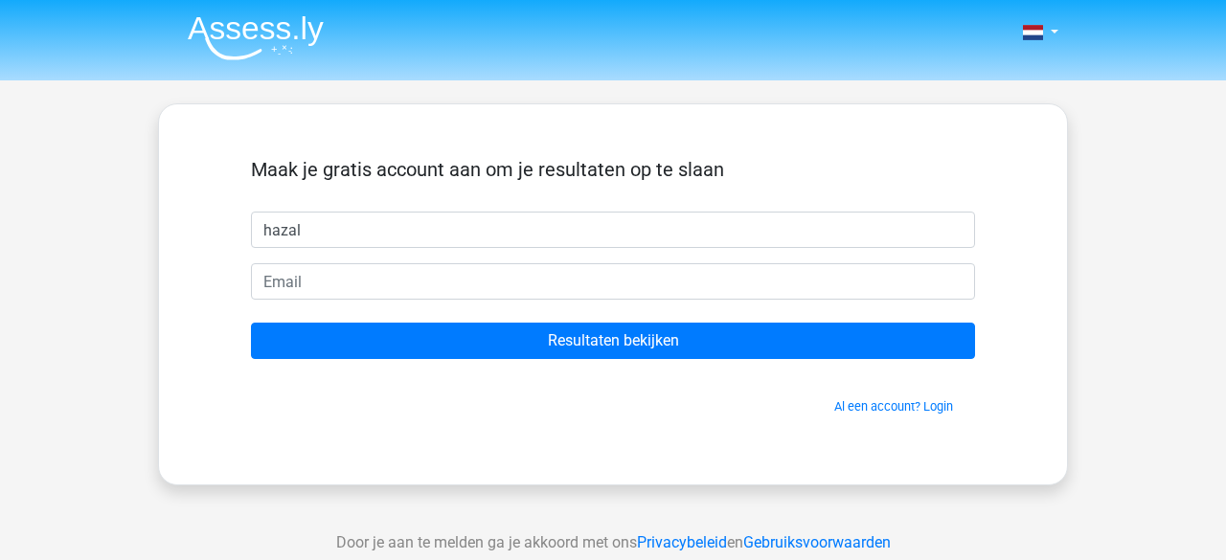
type input "hazal"
click at [466, 300] on form "Maak je gratis account aan om je resultaten op te slaan hazal Resultaten bekijk…" at bounding box center [613, 287] width 724 height 258
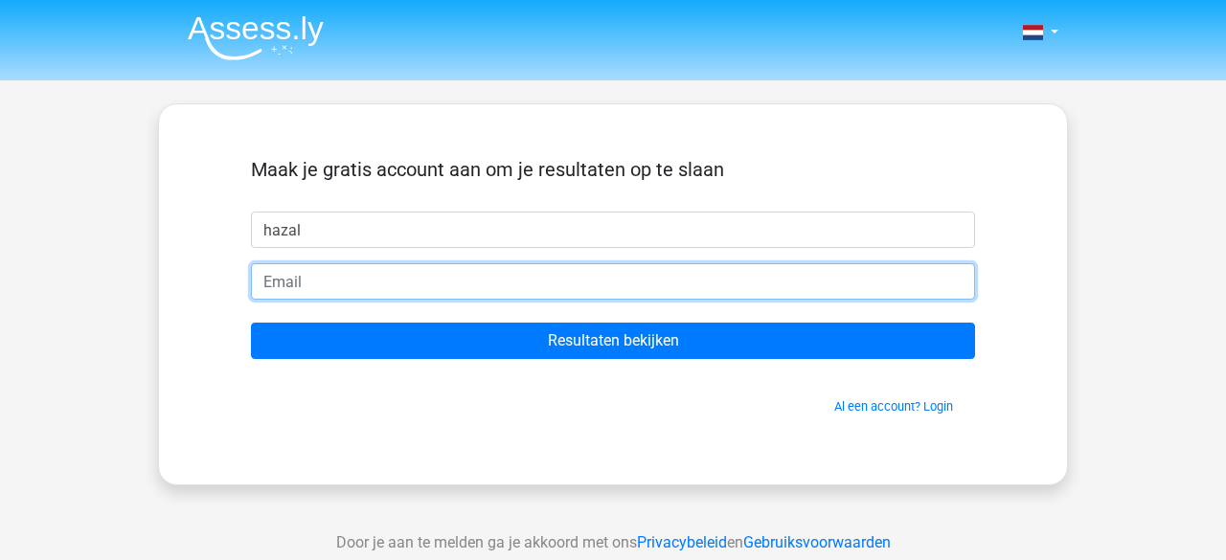
click at [473, 287] on input "email" at bounding box center [613, 281] width 724 height 36
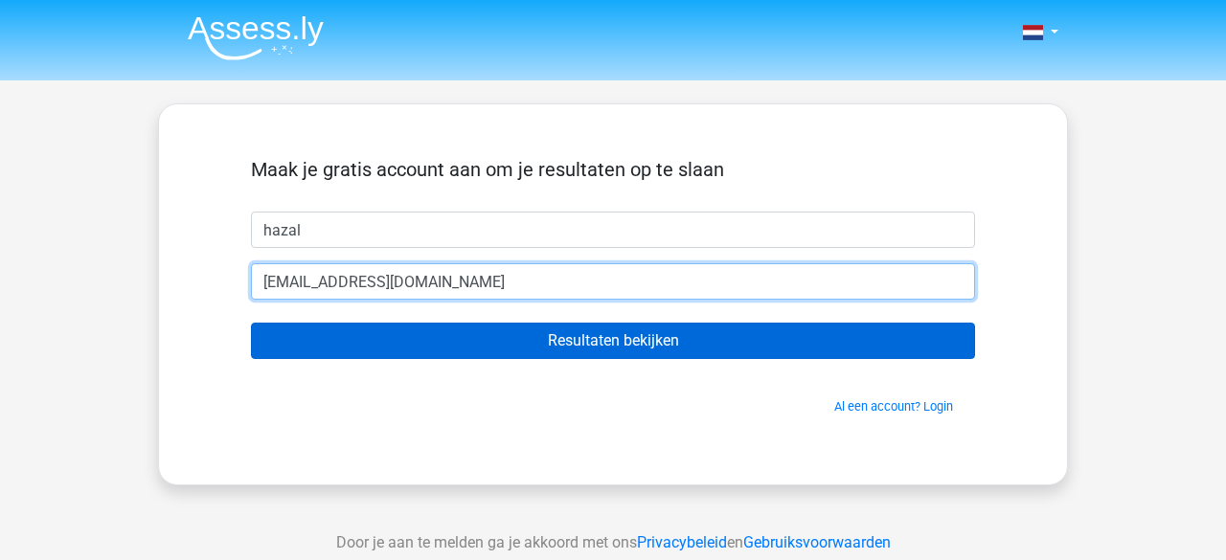
type input "[EMAIL_ADDRESS][DOMAIN_NAME]"
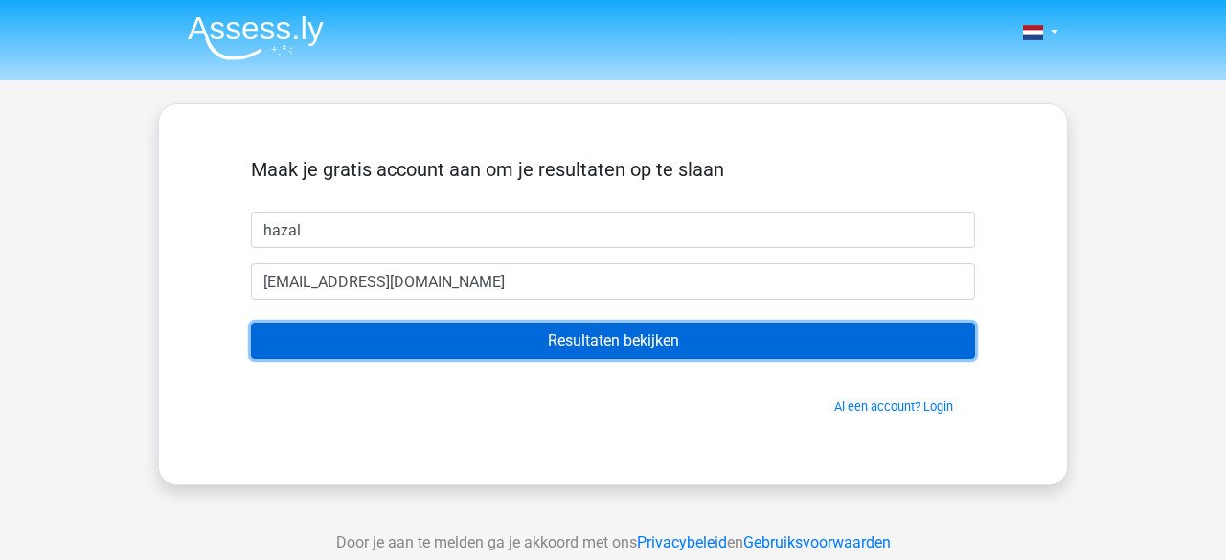
click at [575, 330] on input "Resultaten bekijken" at bounding box center [613, 341] width 724 height 36
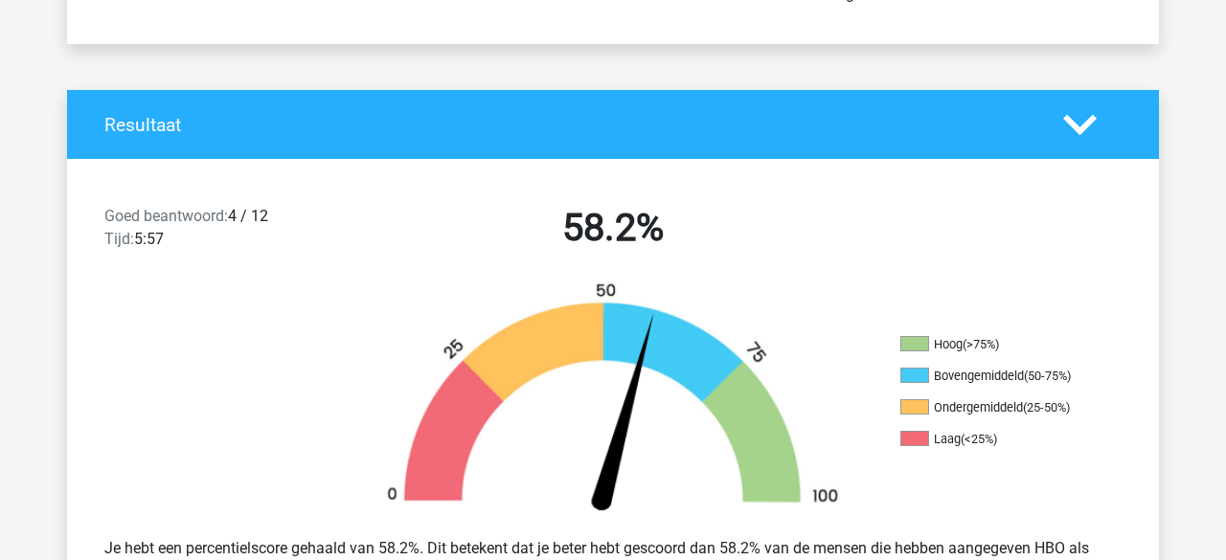
scroll to position [341, 0]
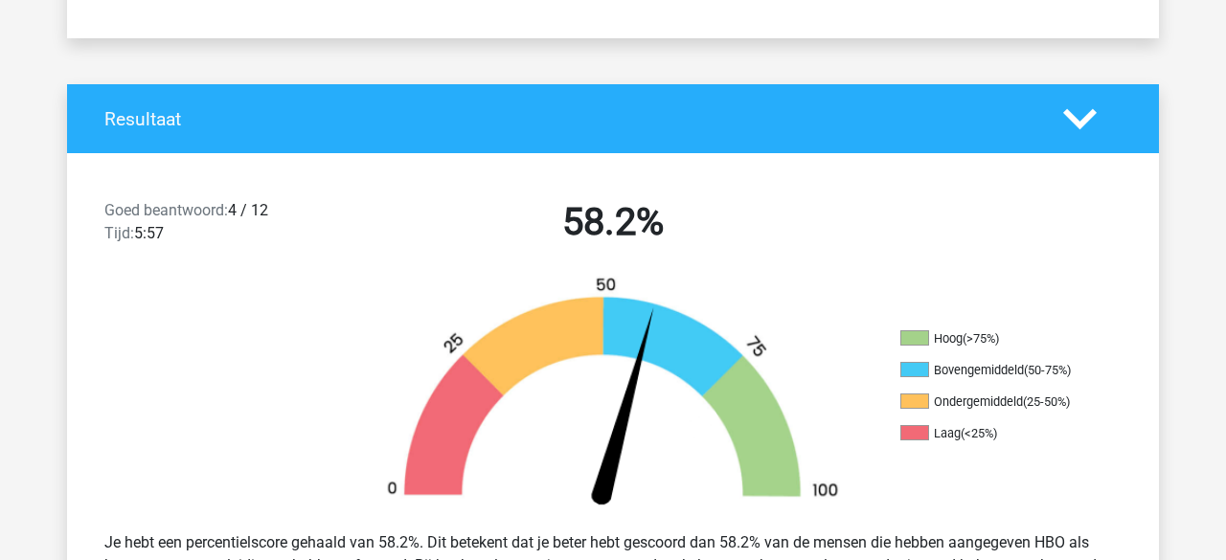
click at [591, 323] on img at bounding box center [612, 396] width 517 height 240
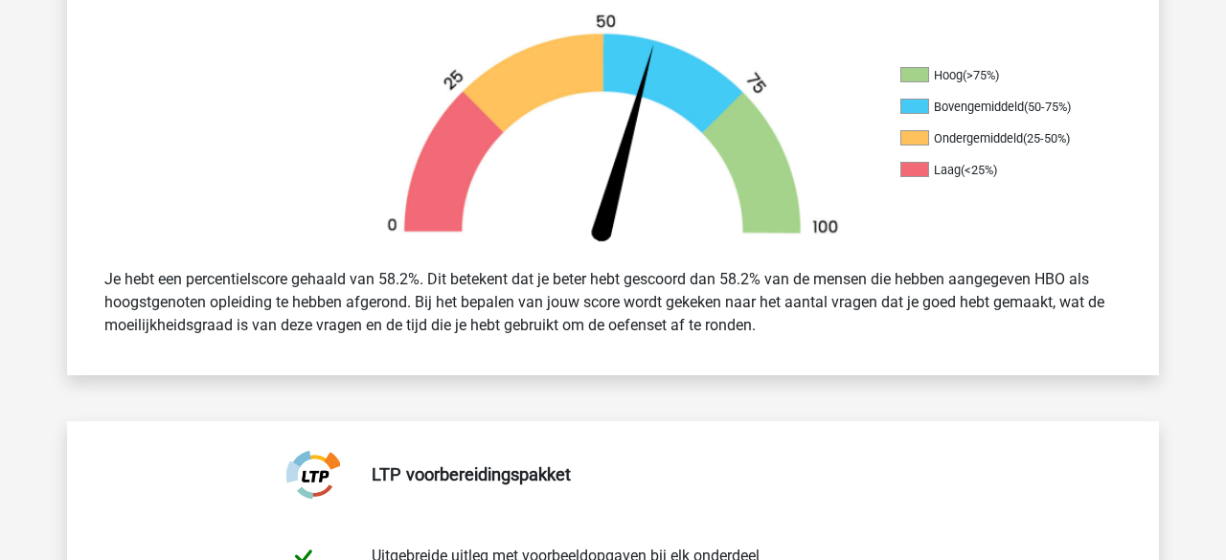
scroll to position [0, 0]
